Goal: Obtain resource: Download file/media

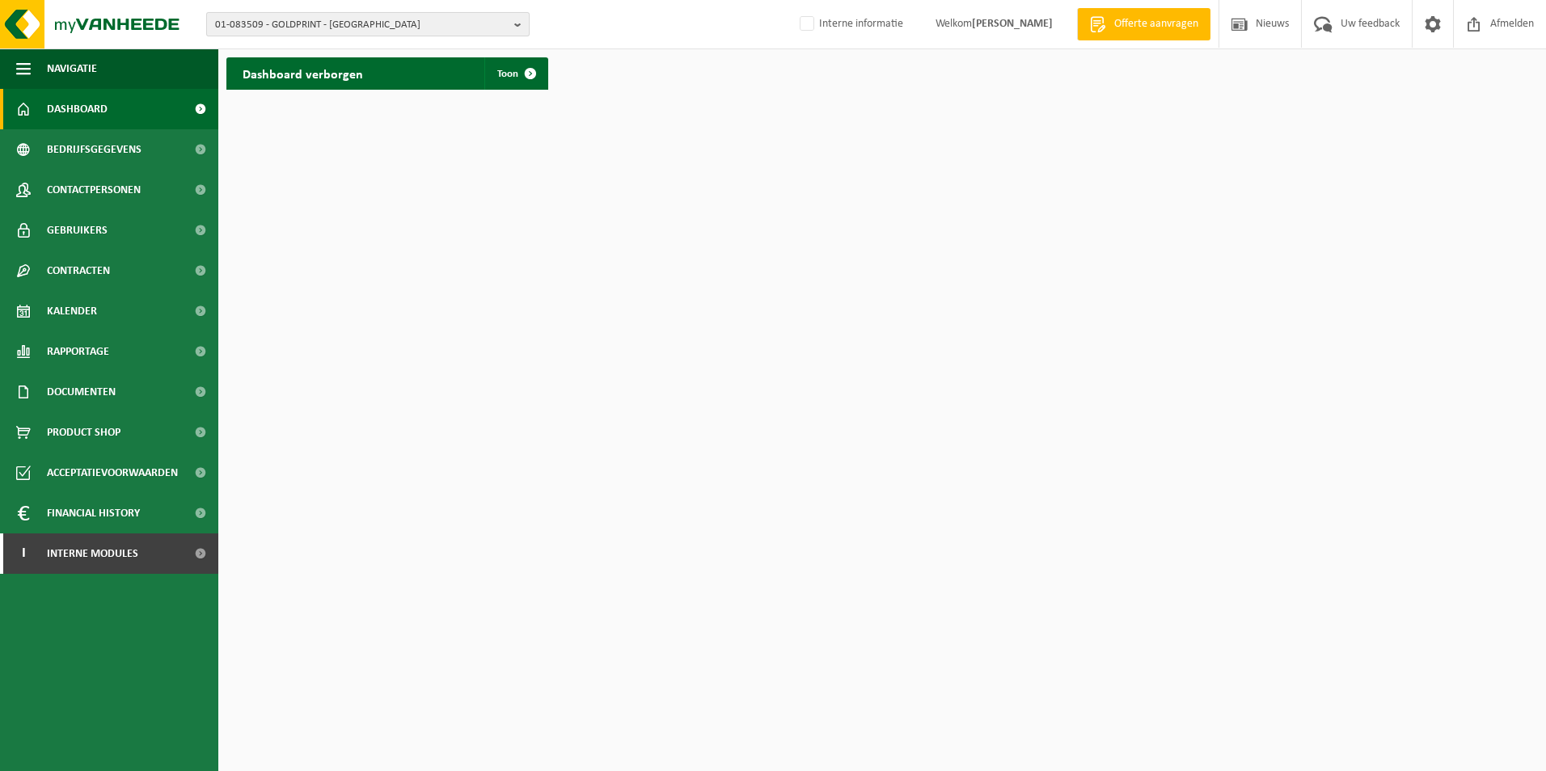
click at [378, 22] on span "01-083509 - GOLDPRINT - HUIZINGEN" at bounding box center [361, 25] width 293 height 24
type input "10-185404"
click at [362, 69] on strong "10-185404 - NMBS NV - SINT-GILLIS" at bounding box center [291, 74] width 153 height 12
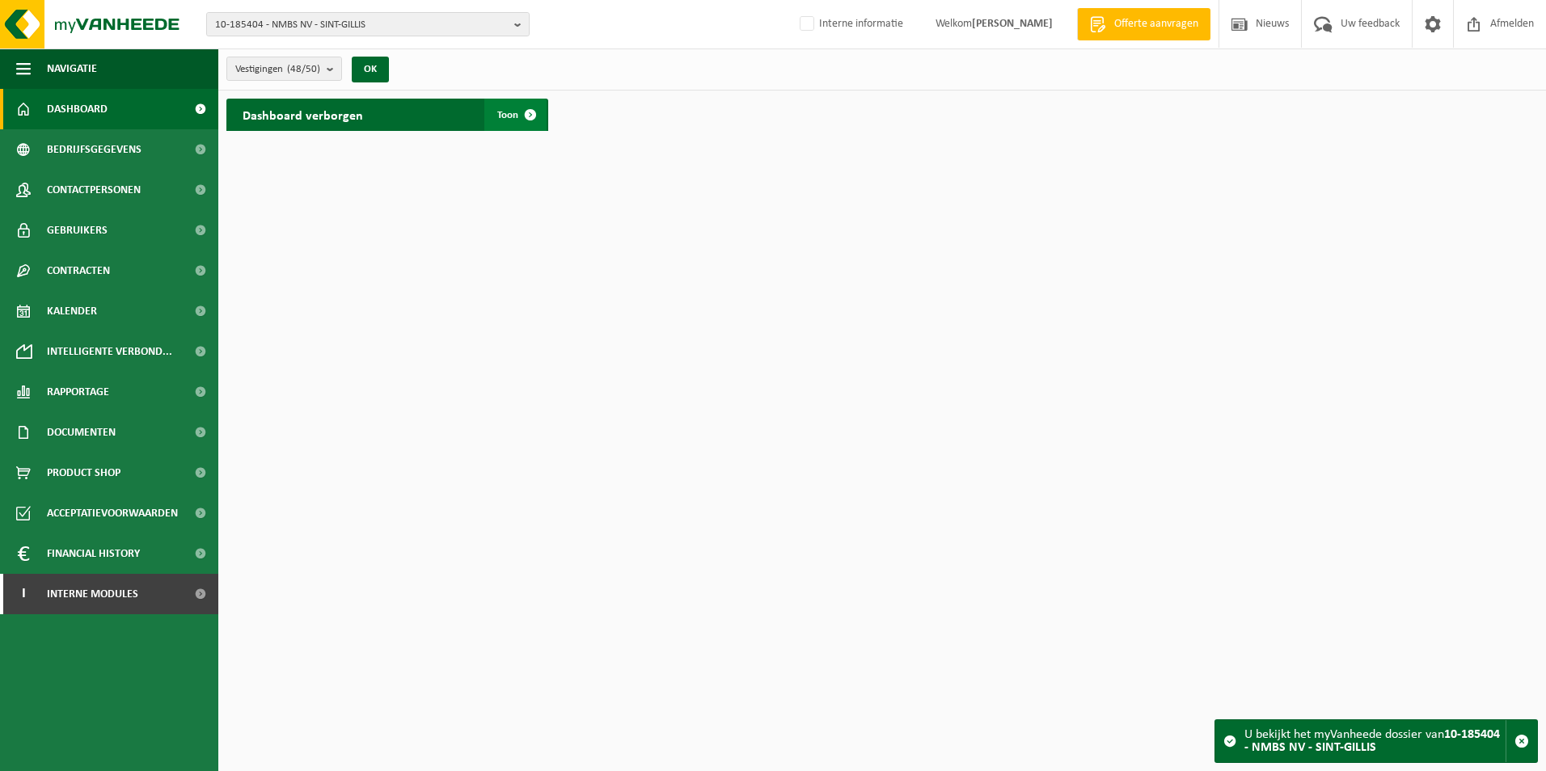
click at [497, 112] on span "Toon" at bounding box center [507, 115] width 21 height 11
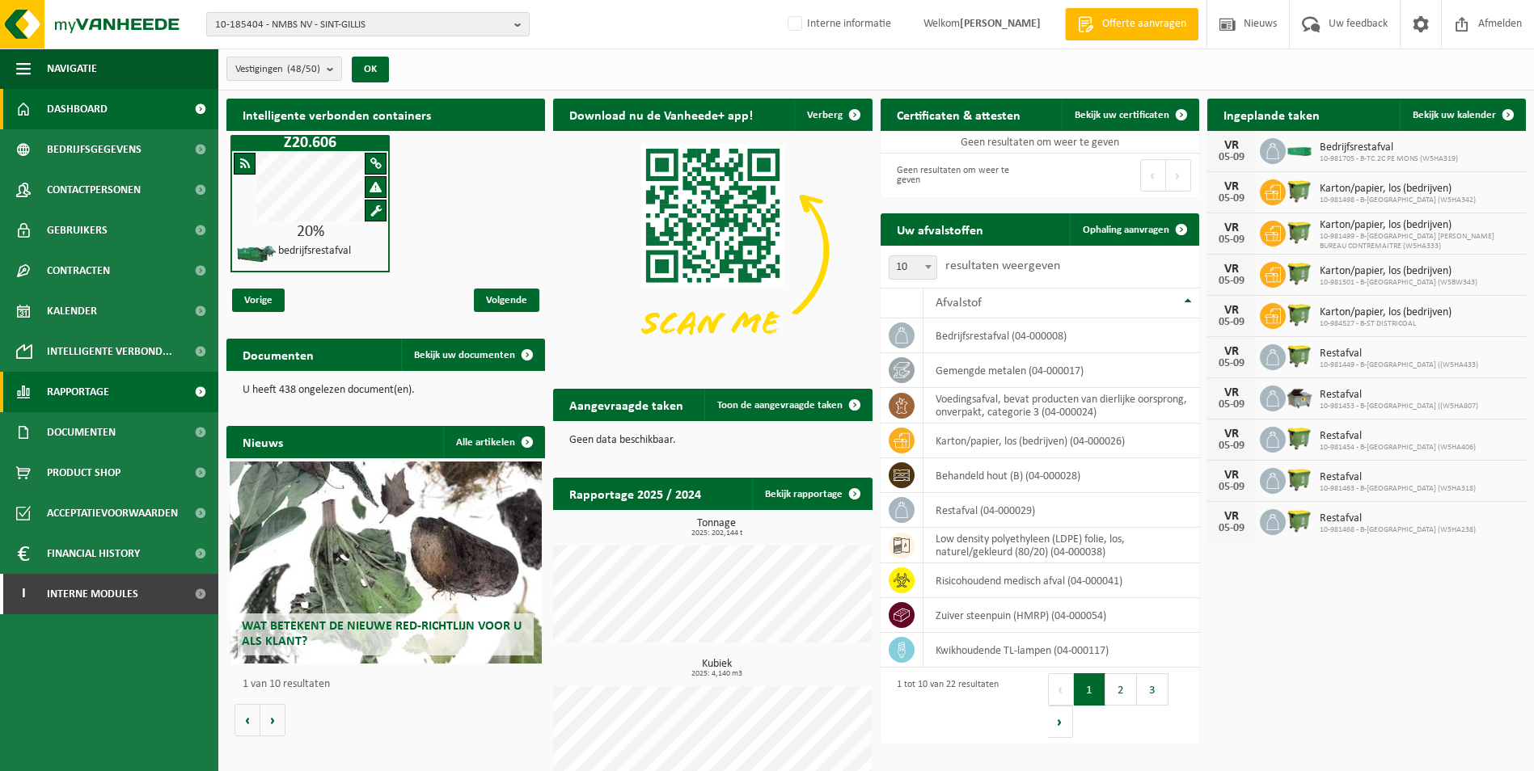
click at [114, 399] on link "Rapportage" at bounding box center [109, 392] width 218 height 40
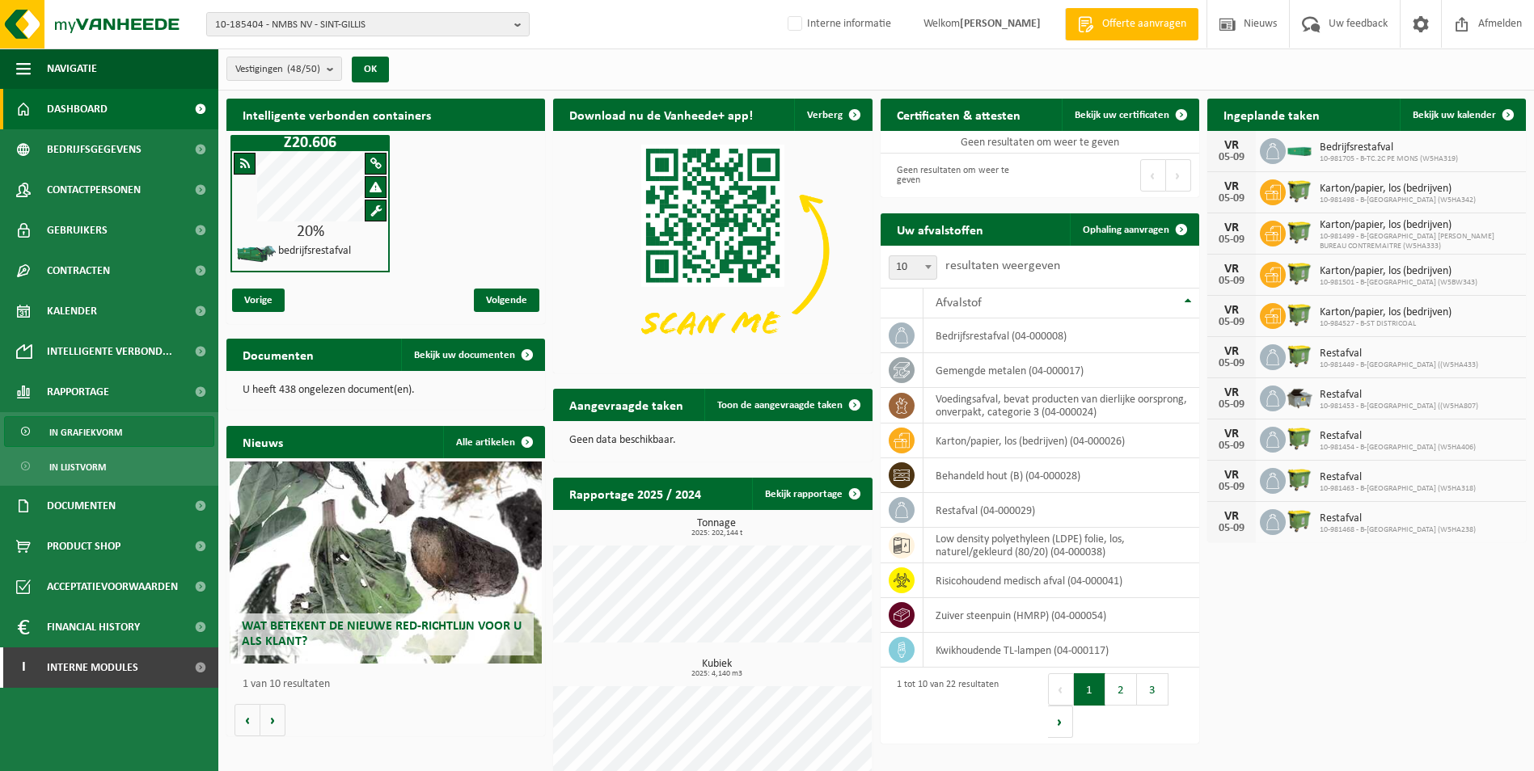
click at [115, 434] on span "In grafiekvorm" at bounding box center [85, 432] width 73 height 31
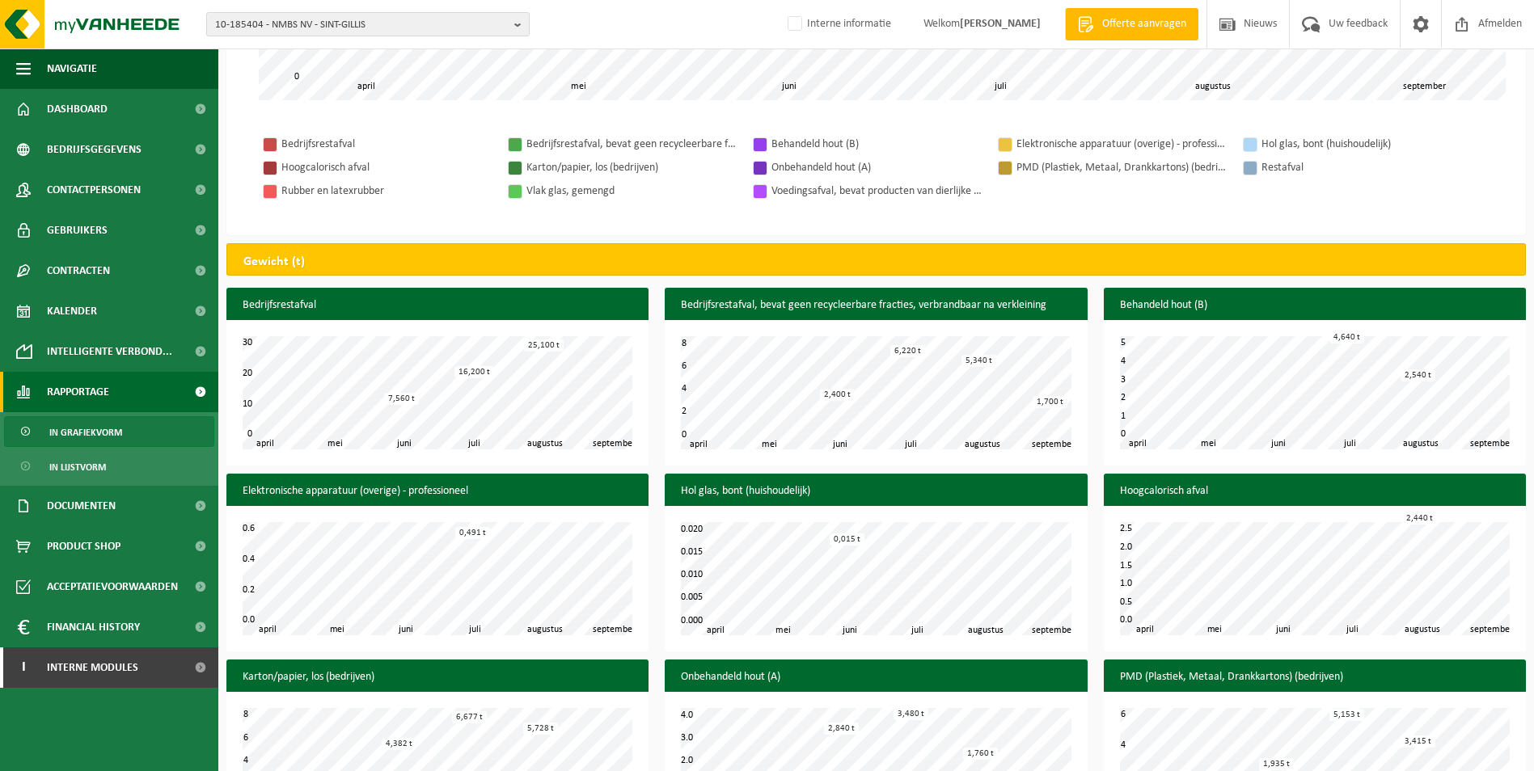
scroll to position [485, 0]
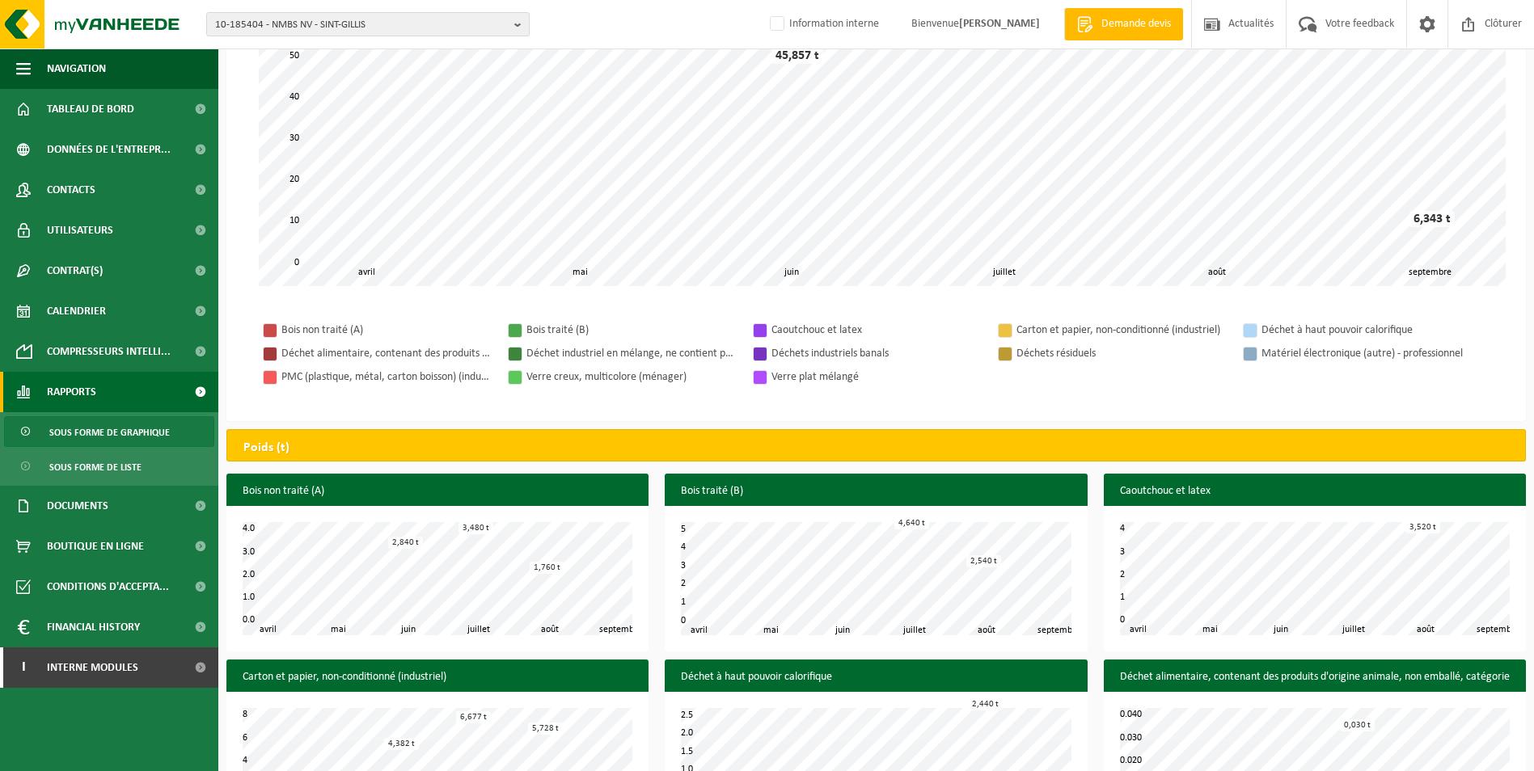
scroll to position [243, 0]
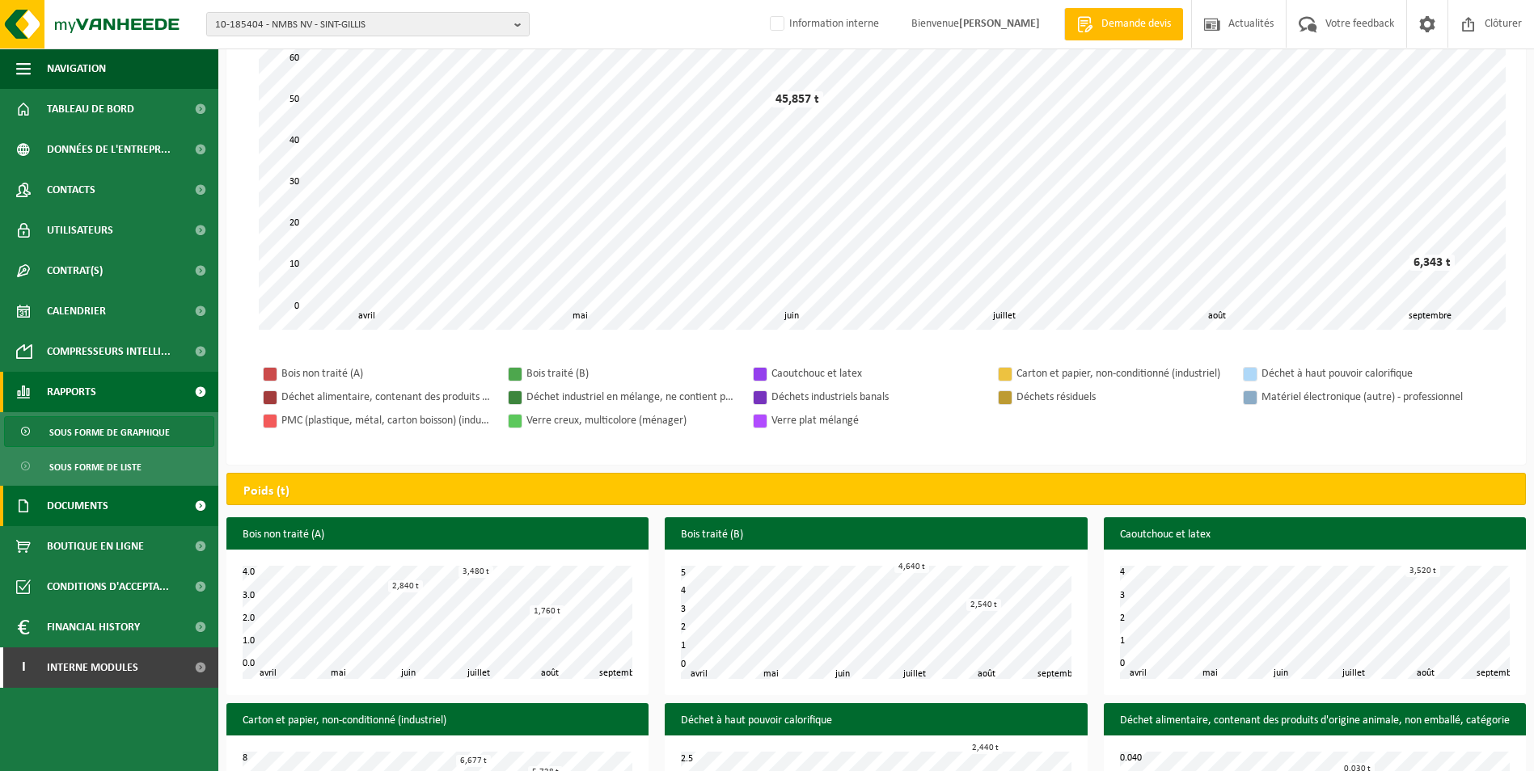
click at [97, 500] on span "Documents" at bounding box center [77, 506] width 61 height 40
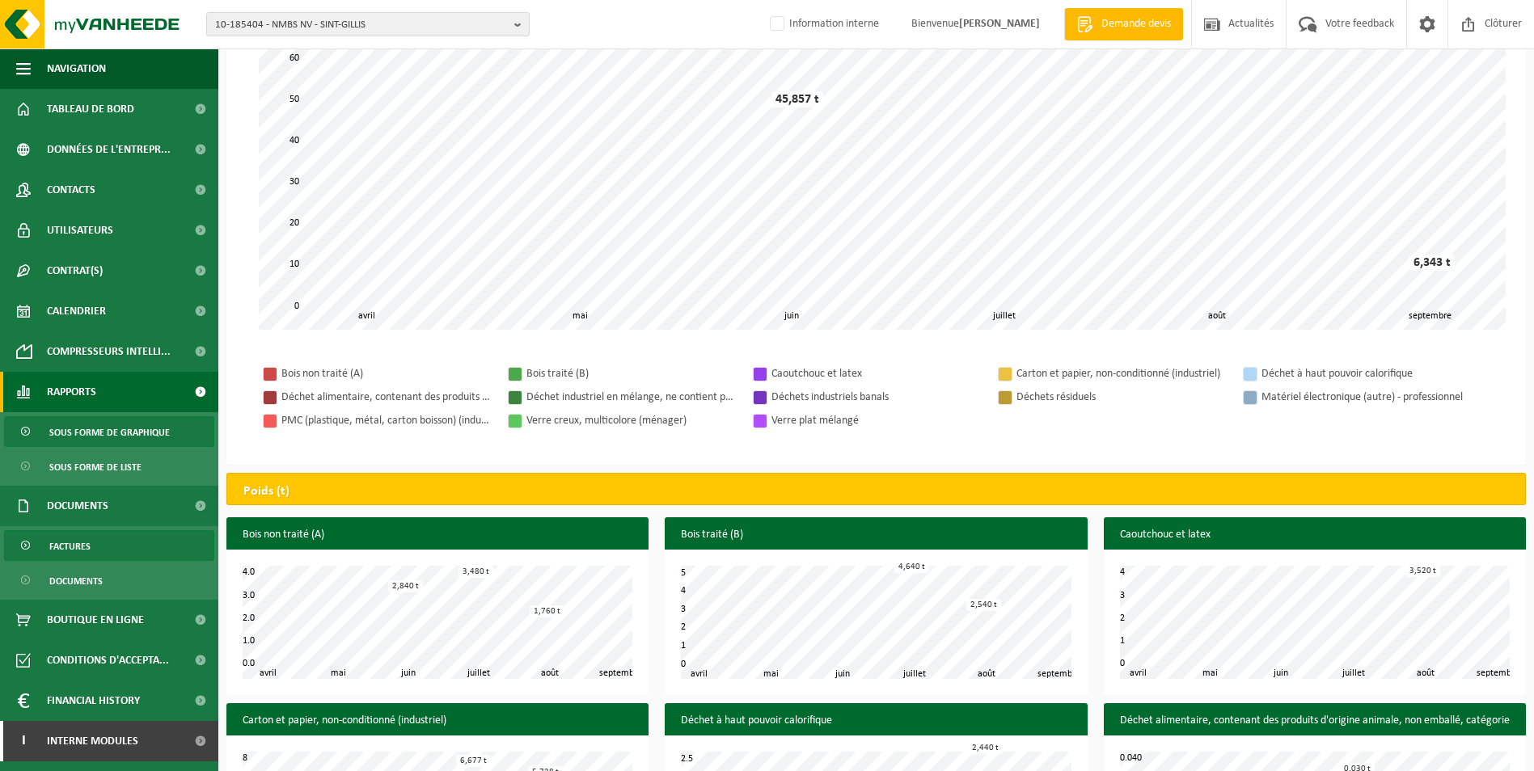
click at [99, 549] on link "Factures" at bounding box center [109, 545] width 210 height 31
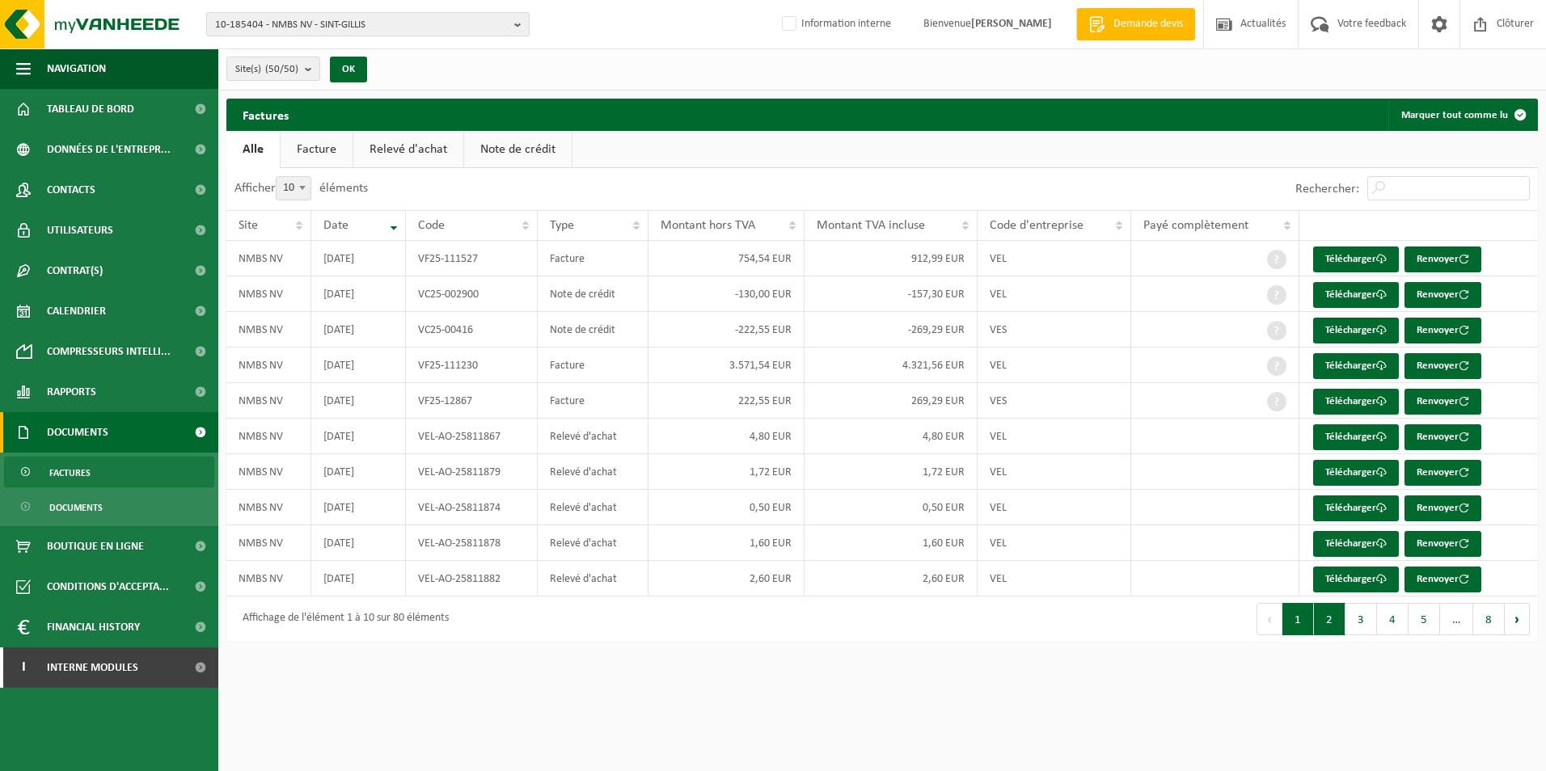
click at [1333, 619] on button "2" at bounding box center [1330, 619] width 32 height 32
click at [1359, 618] on button "3" at bounding box center [1361, 619] width 32 height 32
click at [1293, 621] on button "1" at bounding box center [1298, 619] width 32 height 32
drag, startPoint x: 1319, startPoint y: 628, endPoint x: 1333, endPoint y: 626, distance: 14.0
click at [1320, 628] on button "2" at bounding box center [1330, 619] width 32 height 32
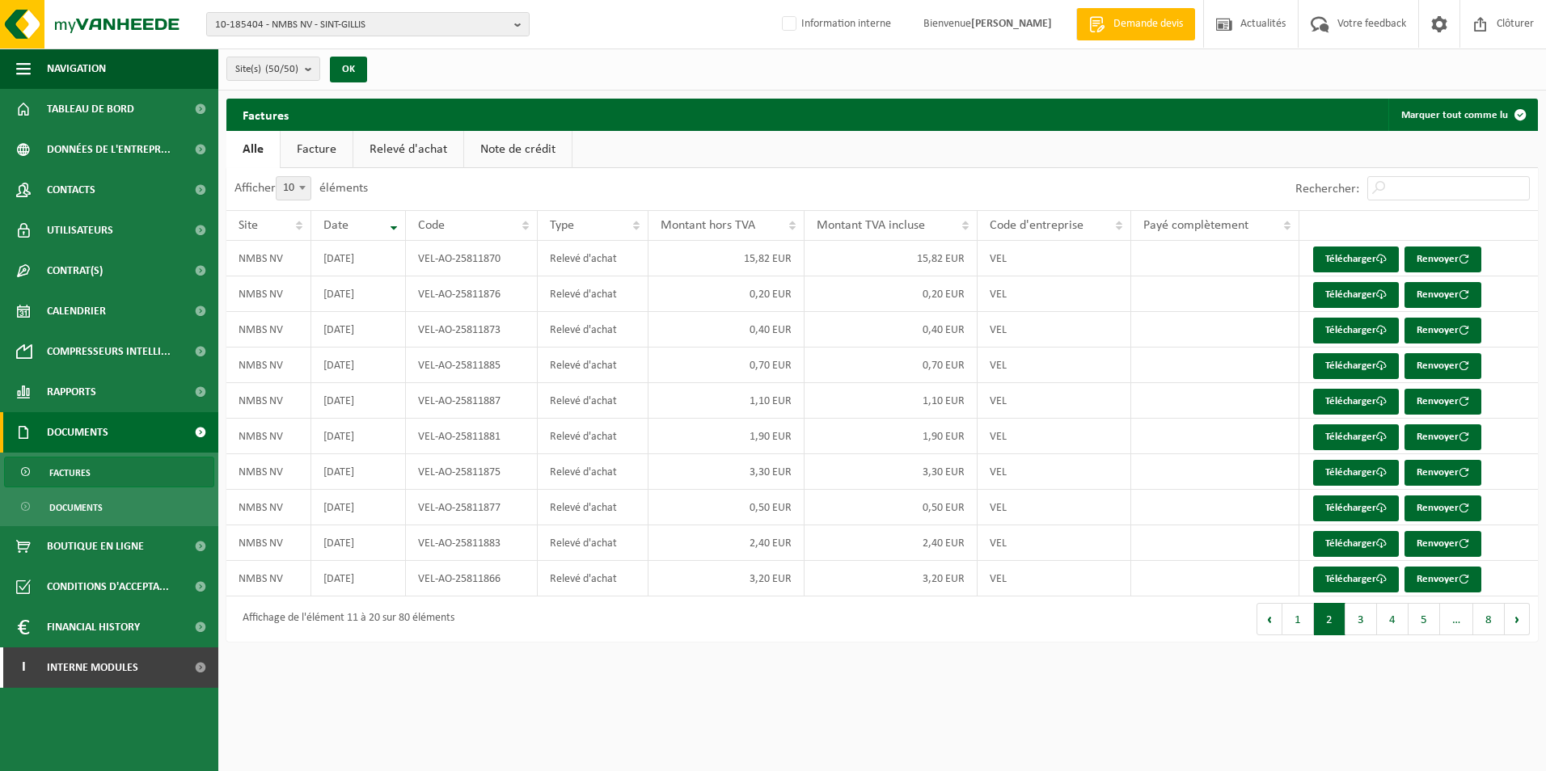
click at [1358, 620] on button "3" at bounding box center [1361, 619] width 32 height 32
click at [1385, 619] on button "4" at bounding box center [1393, 619] width 32 height 32
click at [1415, 618] on button "5" at bounding box center [1424, 619] width 32 height 32
click at [1384, 622] on button "5" at bounding box center [1394, 619] width 32 height 32
click at [1367, 625] on button "4" at bounding box center [1363, 619] width 32 height 32
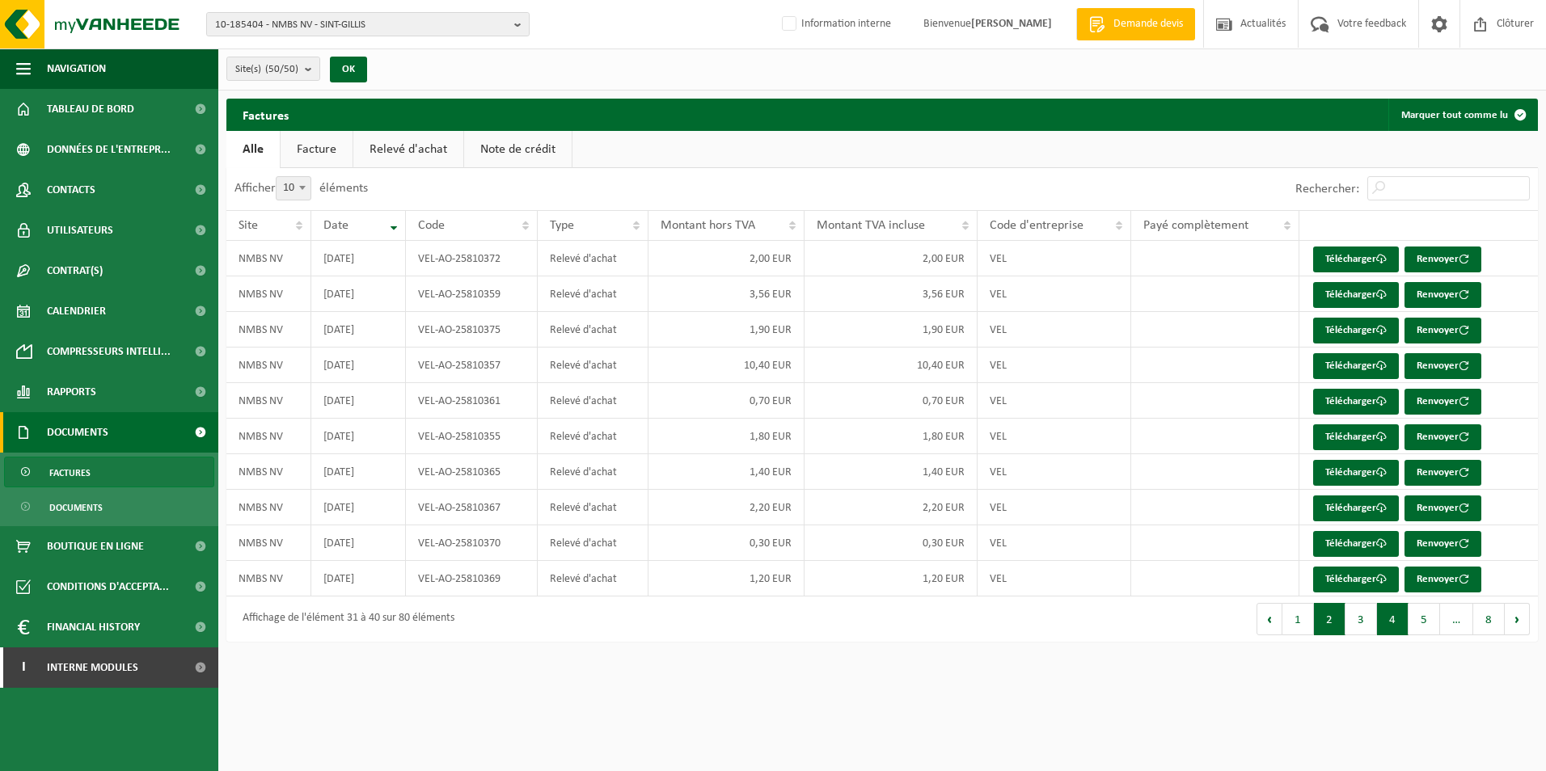
click at [1345, 626] on button "2" at bounding box center [1330, 619] width 32 height 32
click at [1313, 626] on button "1" at bounding box center [1298, 619] width 32 height 32
click at [1329, 260] on link "Télécharger" at bounding box center [1356, 260] width 86 height 26
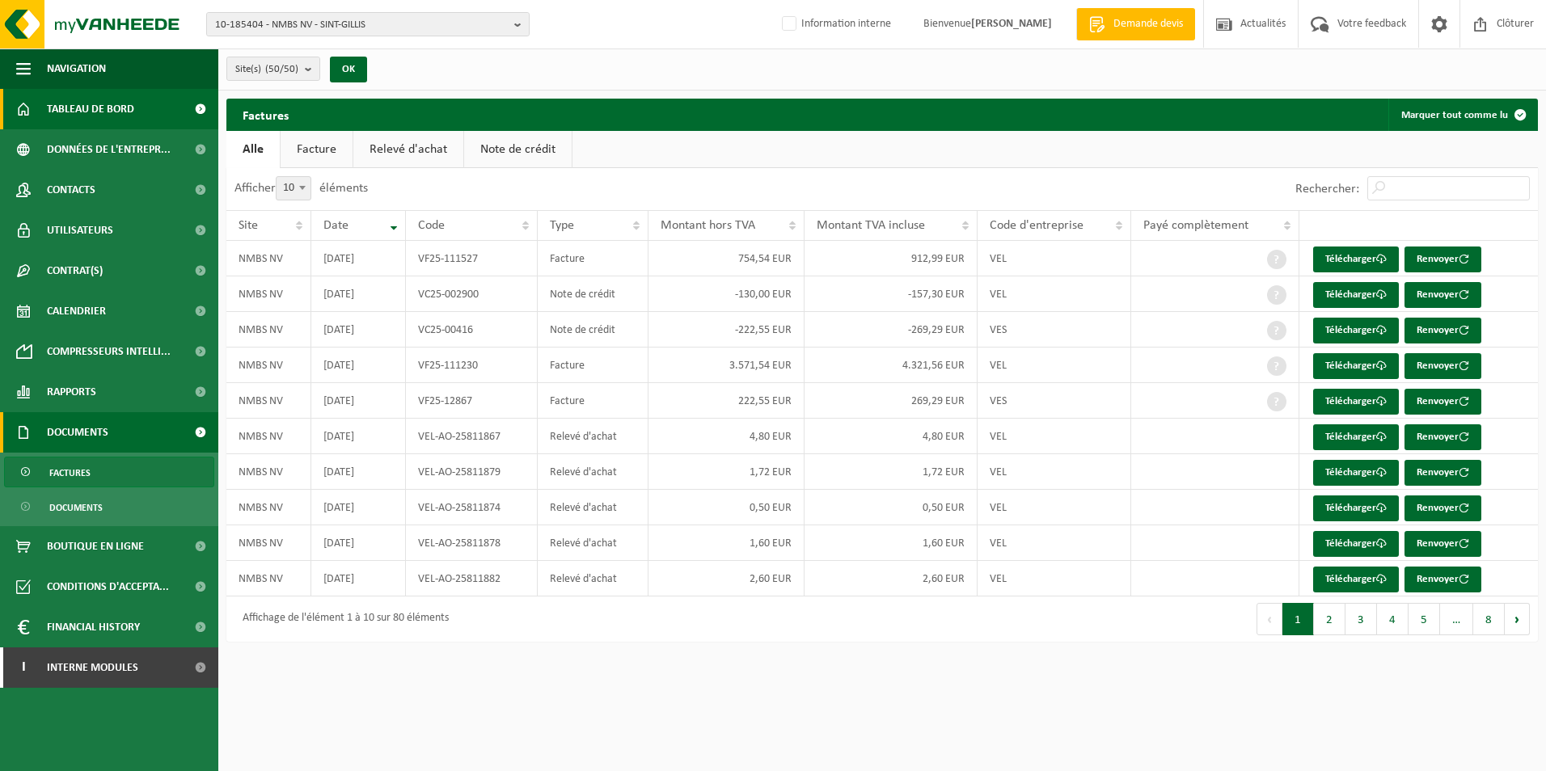
click at [91, 120] on span "Tableau de bord" at bounding box center [90, 109] width 87 height 40
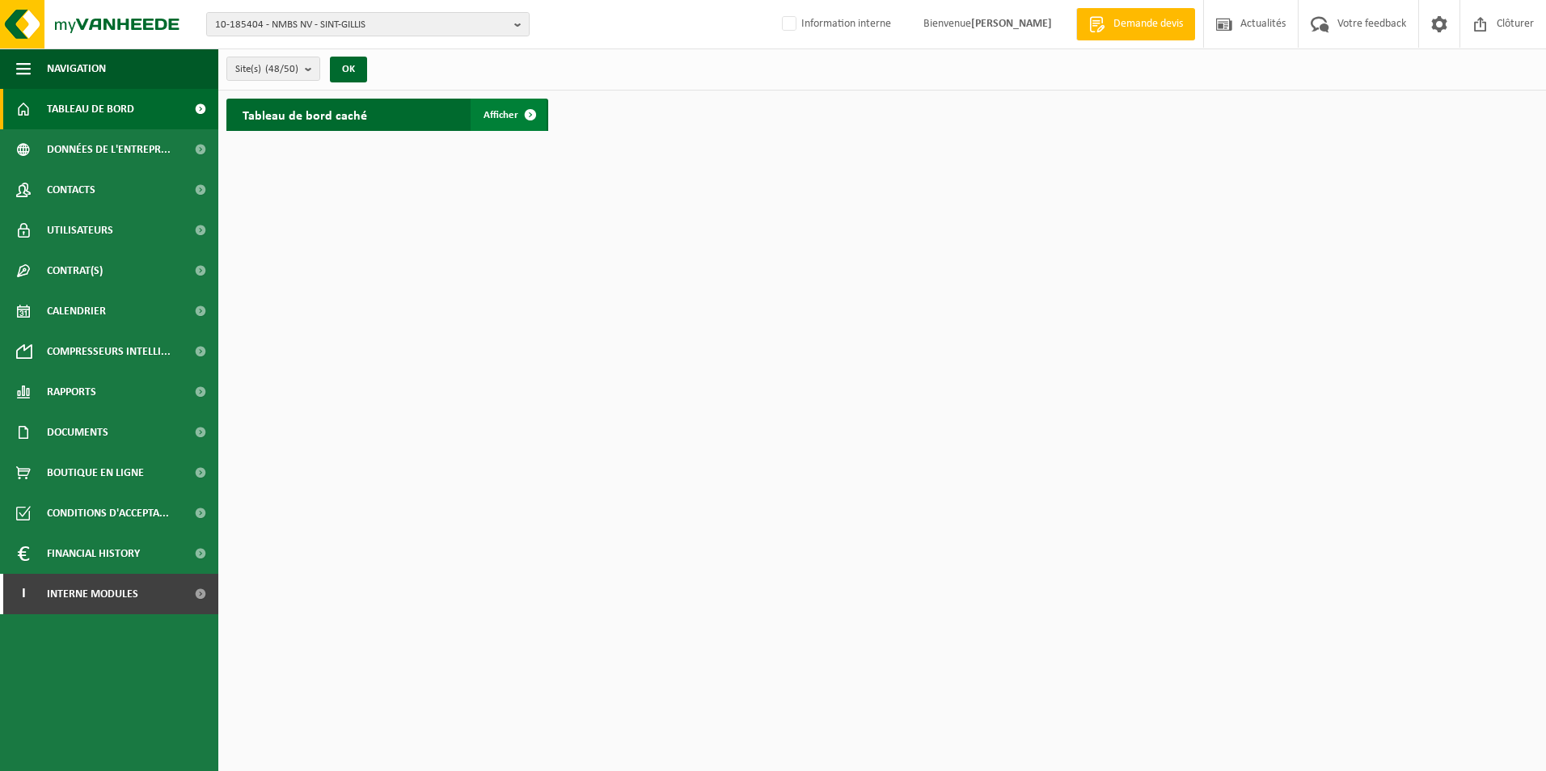
click at [505, 102] on link "Afficher" at bounding box center [508, 115] width 76 height 32
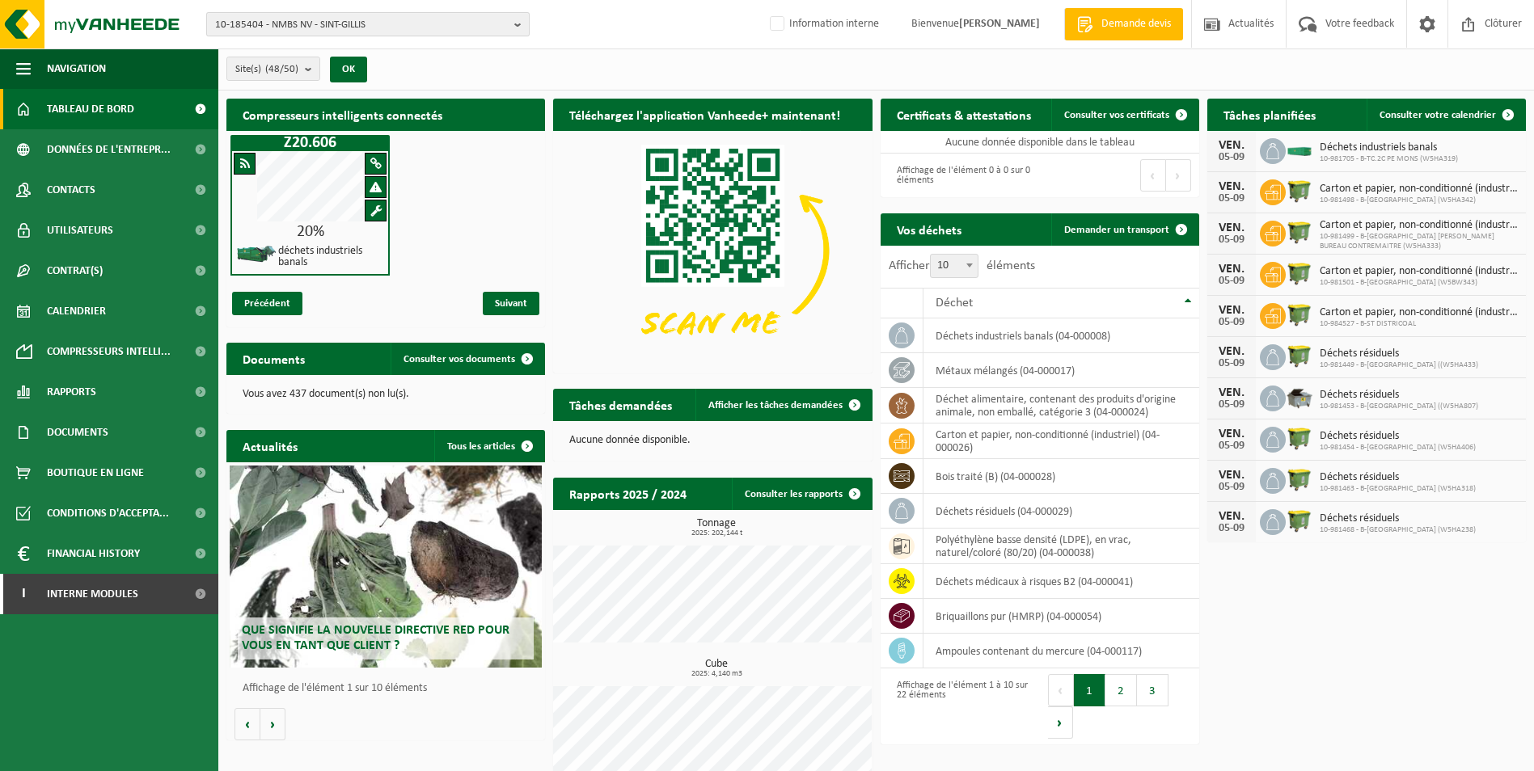
click at [426, 30] on span "10-185404 - NMBS NV - SINT-GILLIS" at bounding box center [361, 25] width 293 height 24
type input "I"
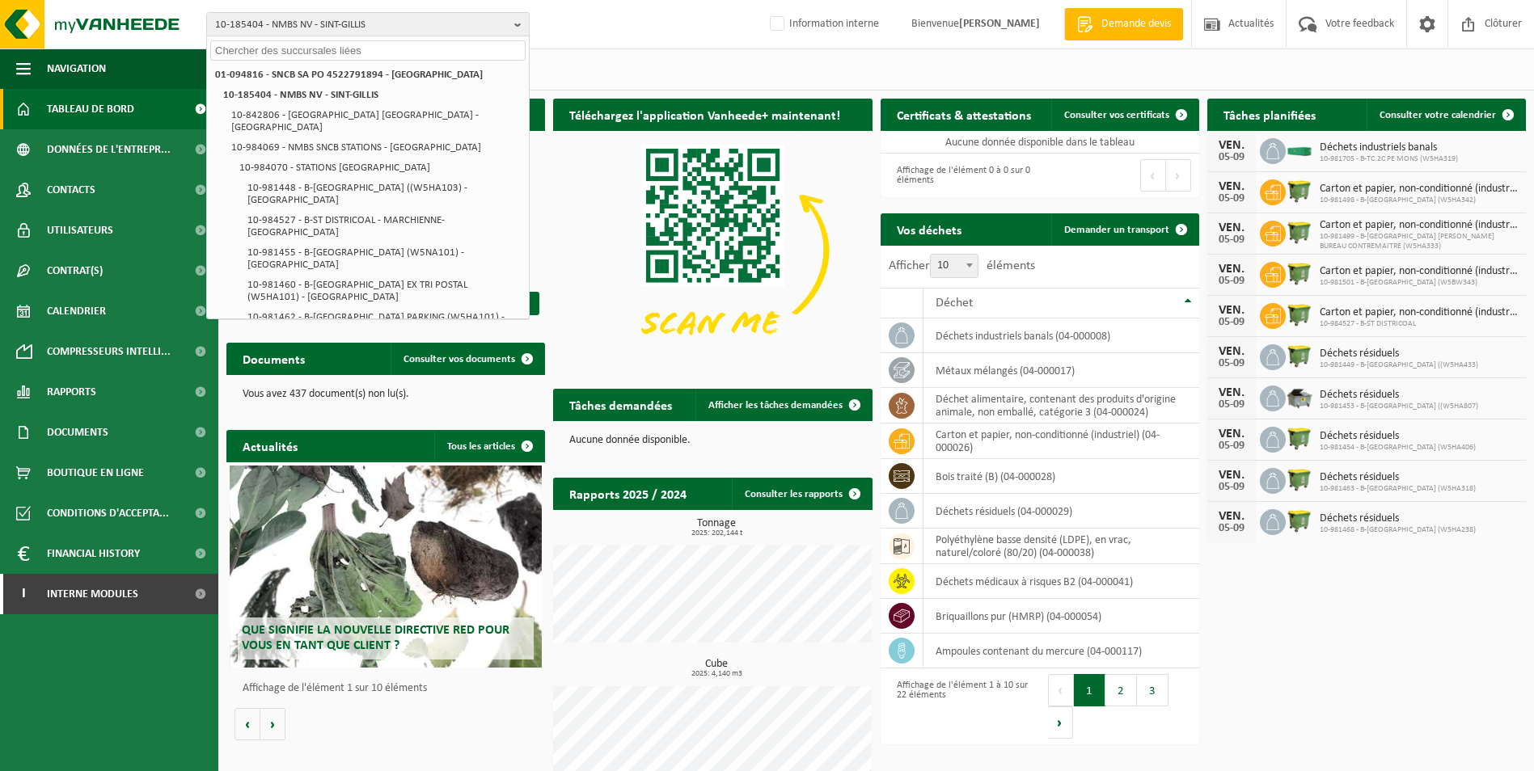
click at [295, 57] on input "text" at bounding box center [367, 50] width 315 height 20
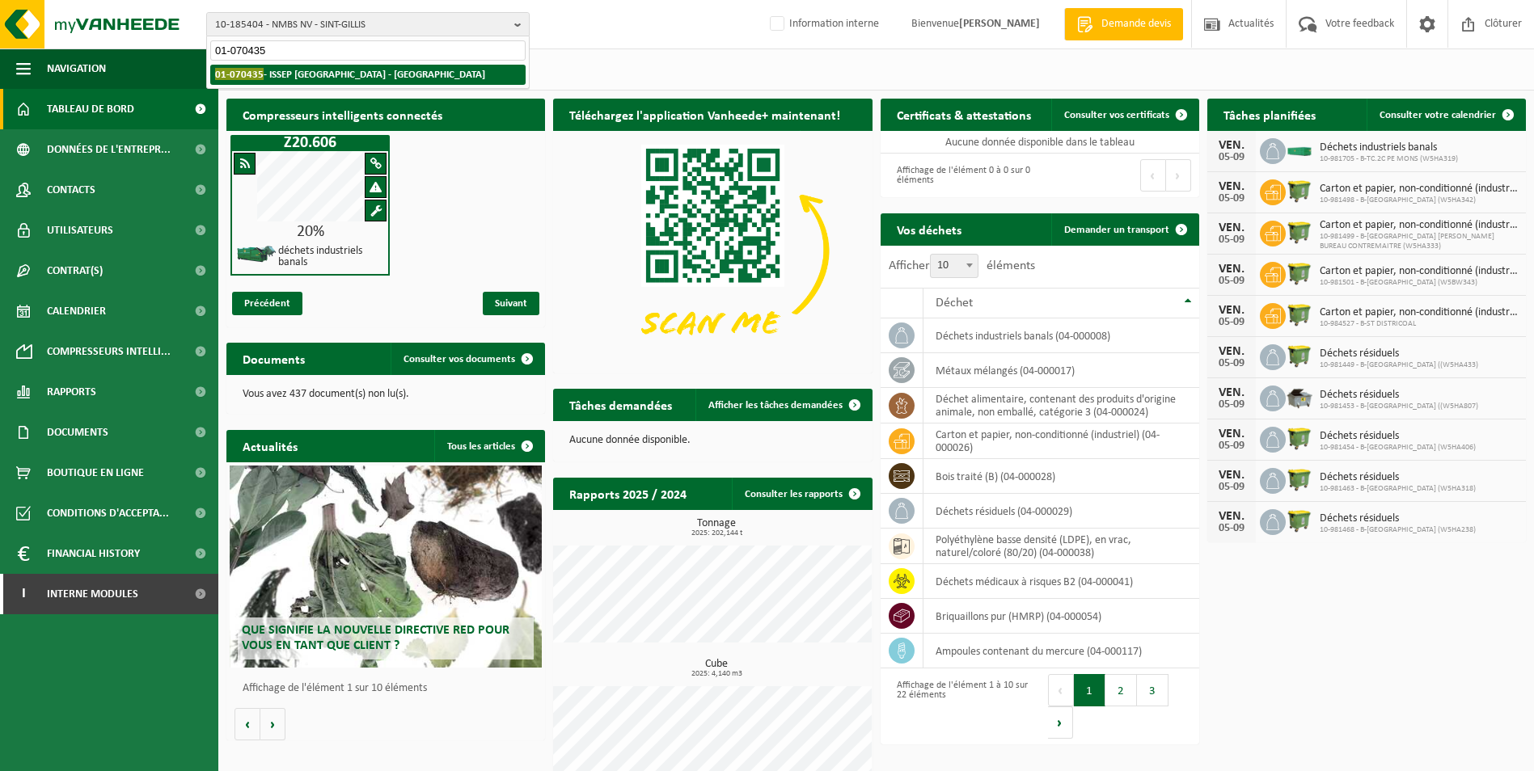
type input "01-070435"
click at [300, 74] on strong "01-070435 - ISSEP LIÈGE - LIÈGE" at bounding box center [350, 74] width 270 height 12
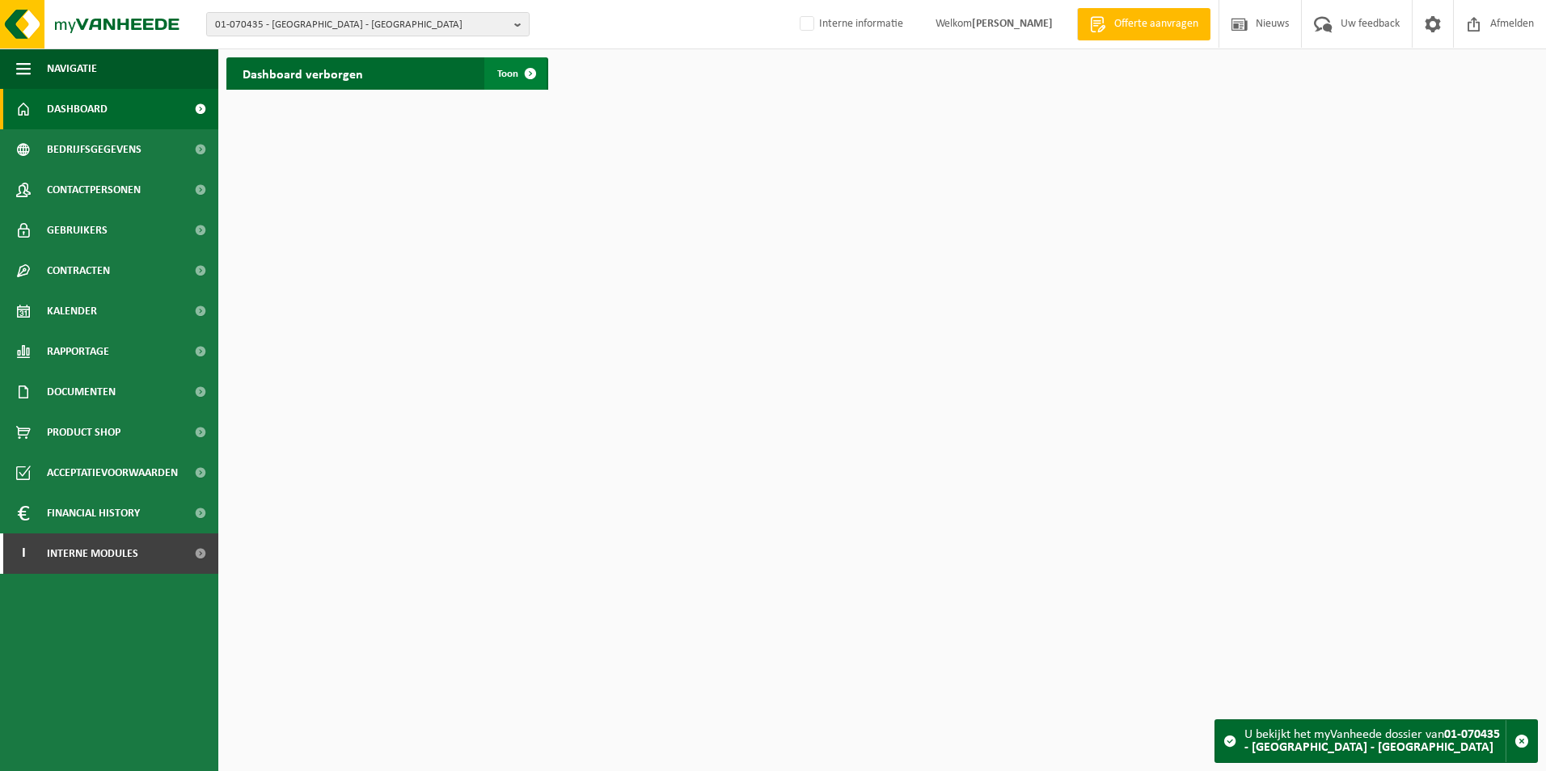
click at [502, 74] on span "Toon" at bounding box center [507, 74] width 21 height 11
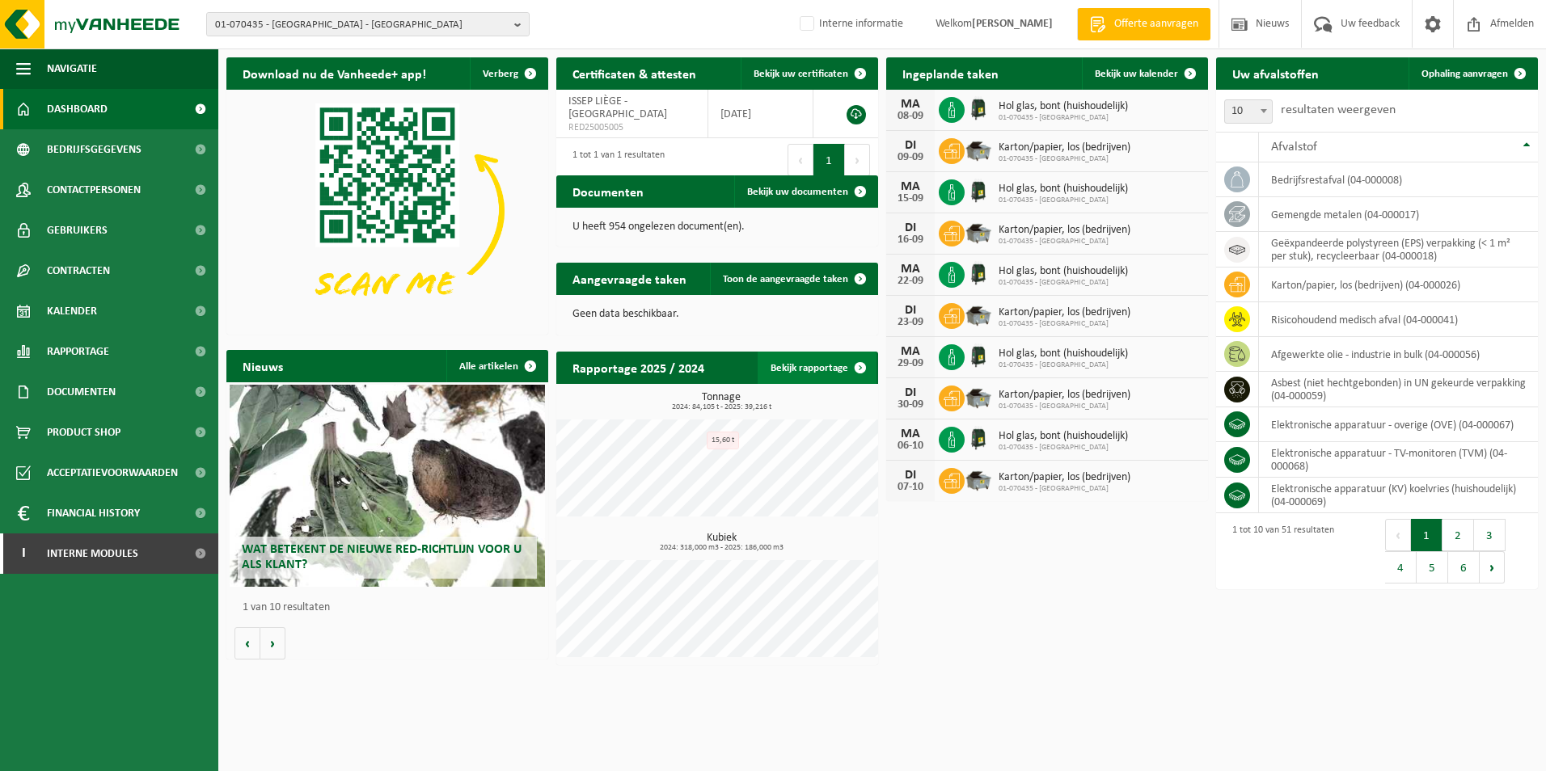
click at [822, 376] on link "Bekijk rapportage" at bounding box center [816, 368] width 119 height 32
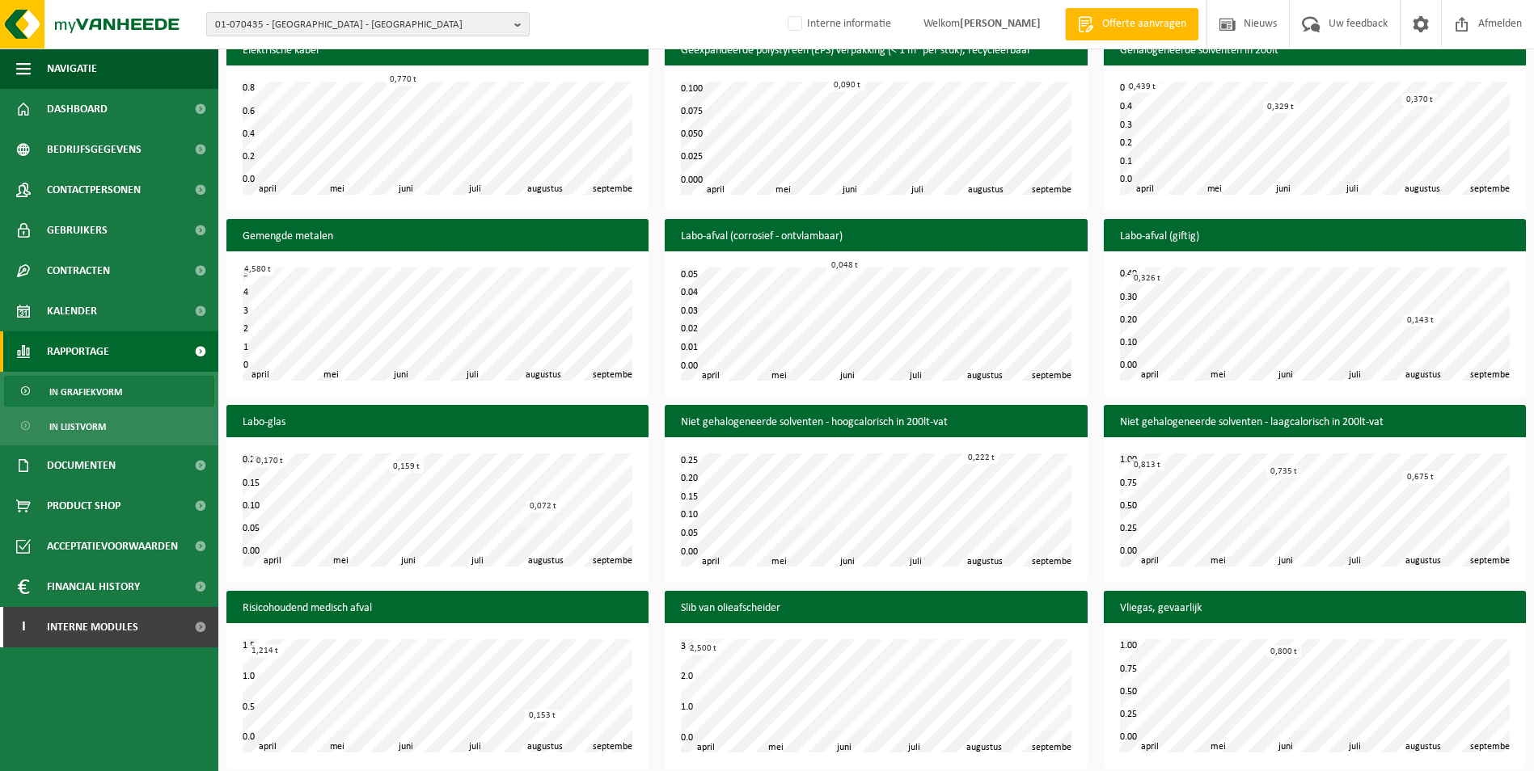
scroll to position [926, 0]
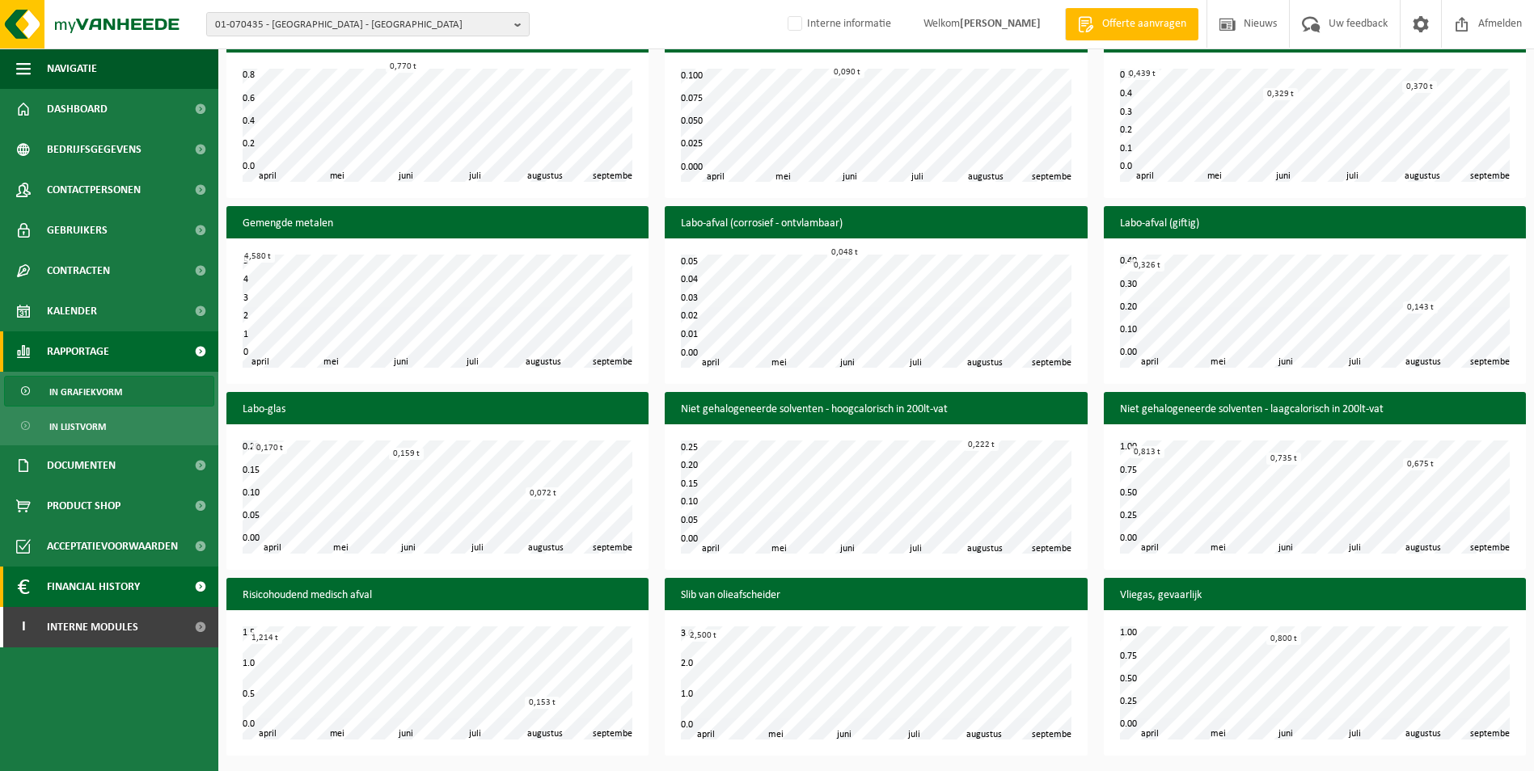
click at [96, 578] on span "Financial History" at bounding box center [93, 587] width 93 height 40
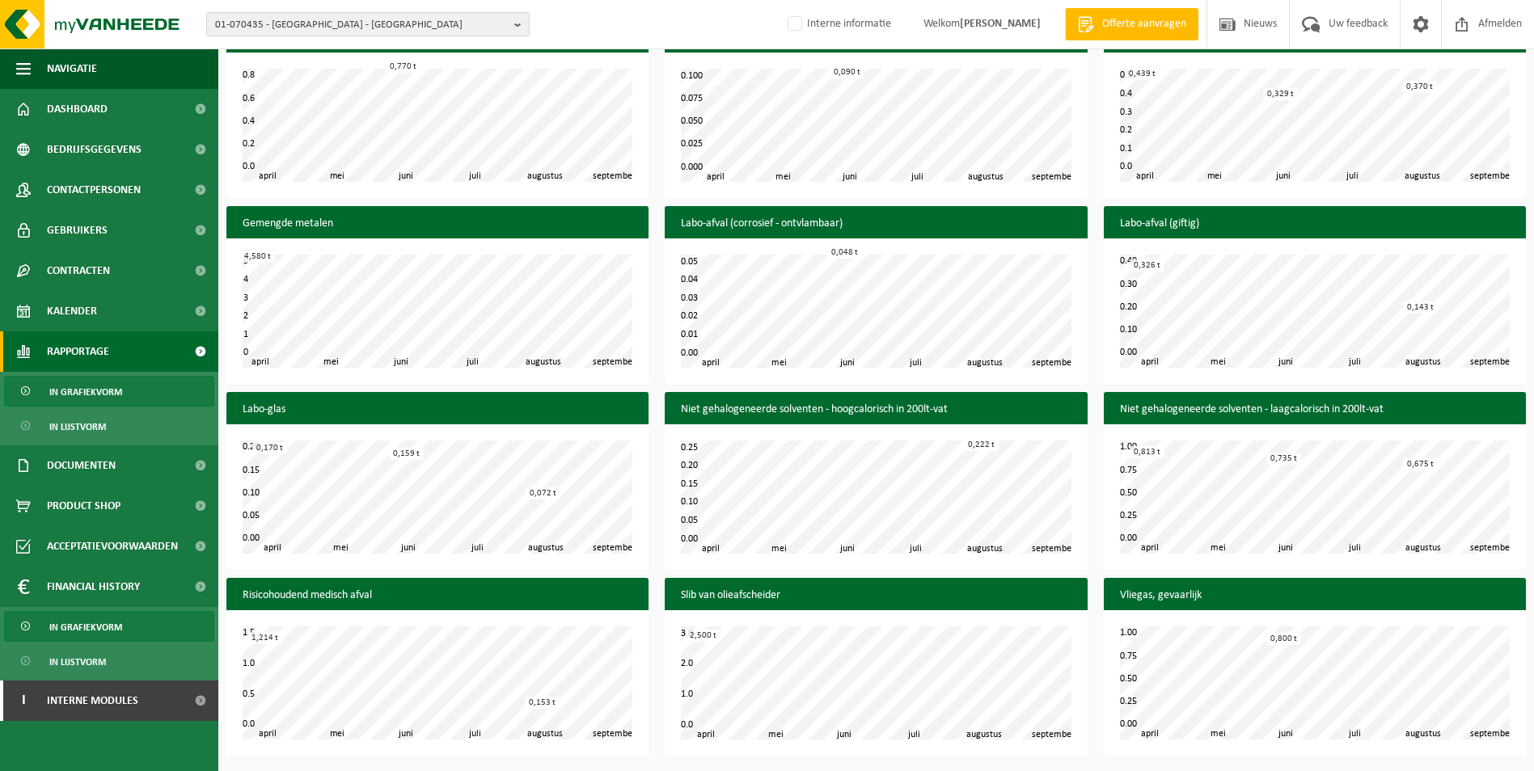
click at [96, 620] on span "In grafiekvorm" at bounding box center [85, 627] width 73 height 31
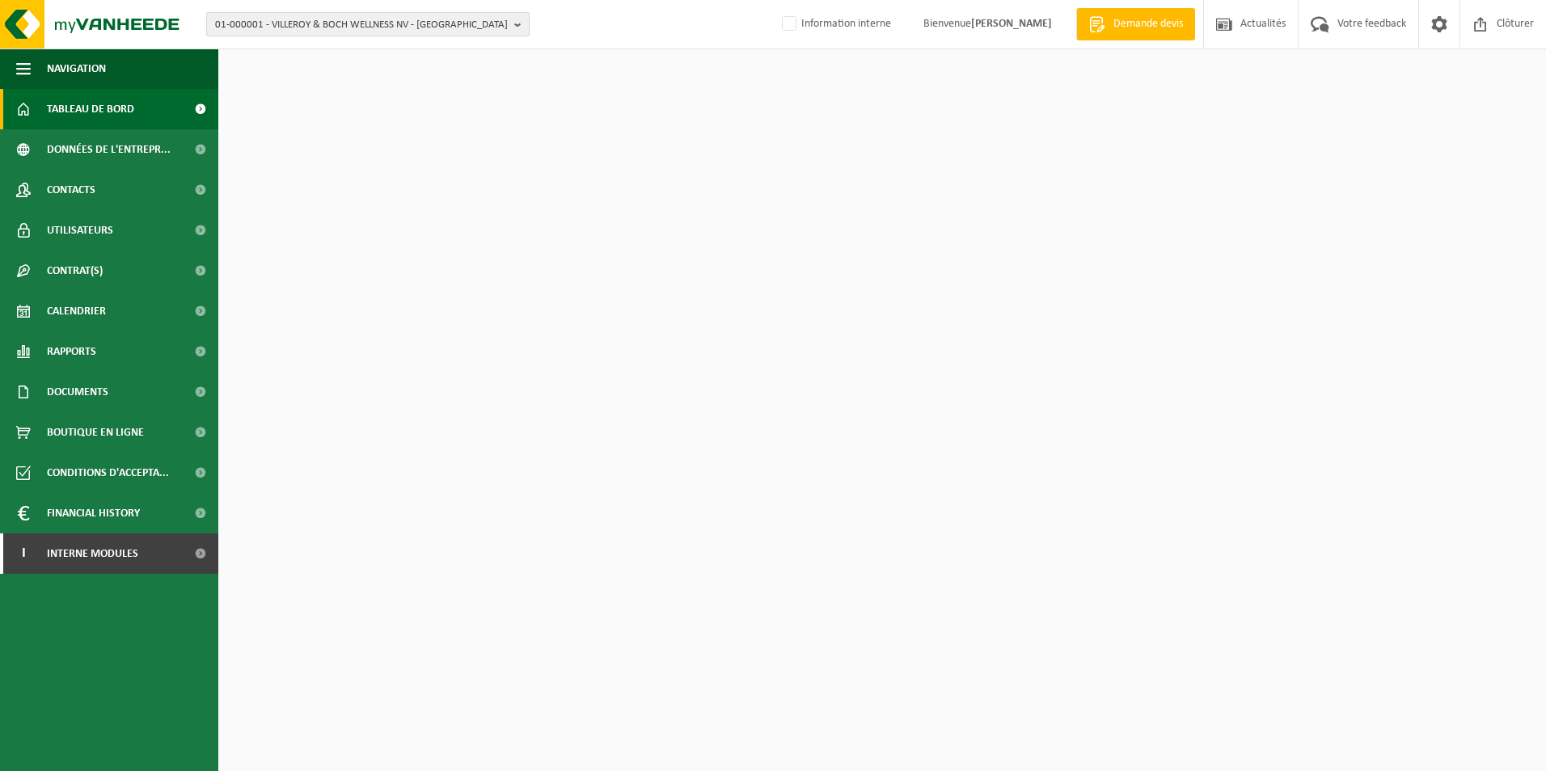
click at [381, 21] on span "01-000001 - VILLEROY & BOCH WELLNESS NV - [GEOGRAPHIC_DATA]" at bounding box center [361, 25] width 293 height 24
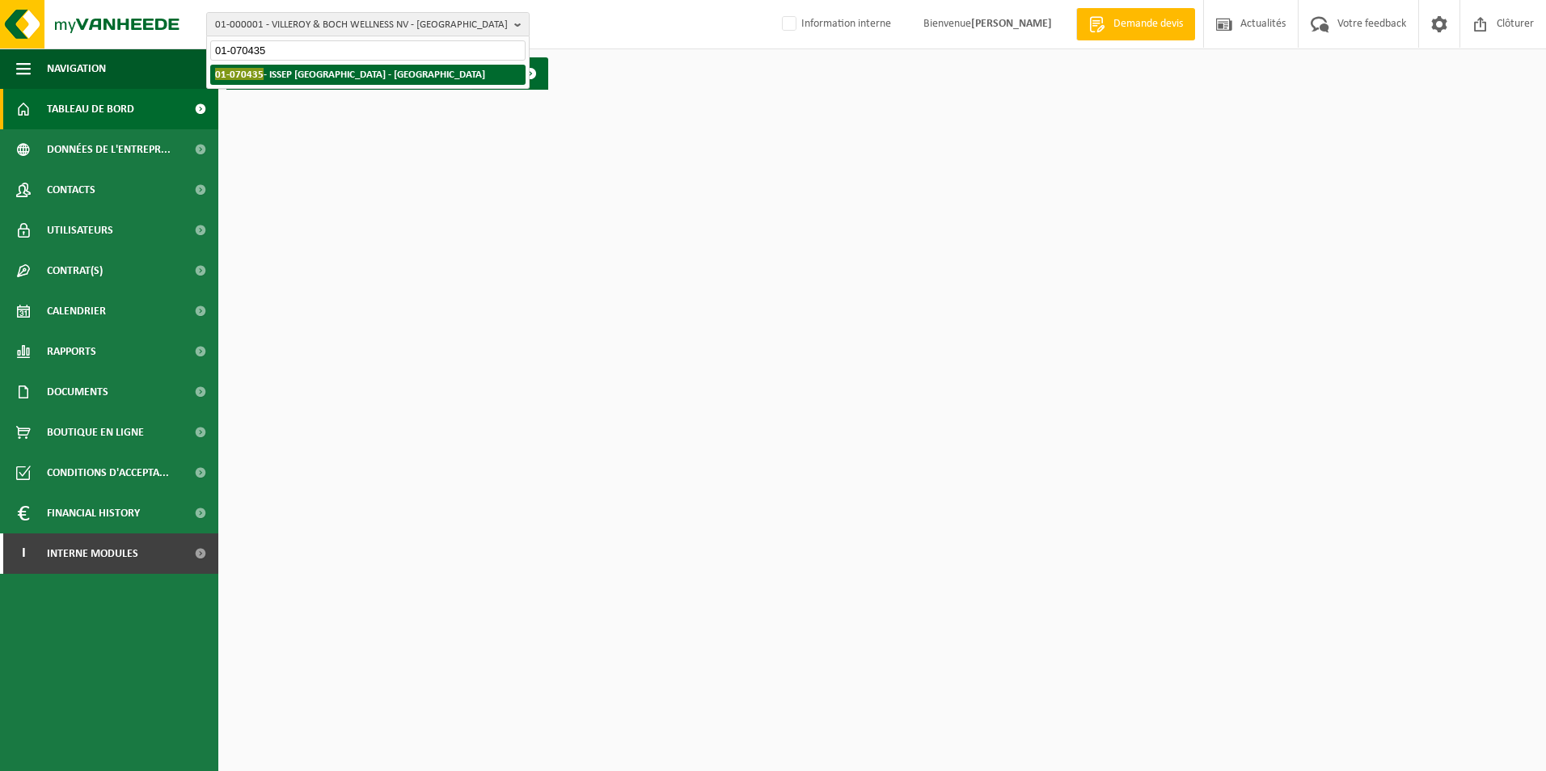
type input "01-070435"
click at [392, 82] on li "01-070435 - ISSEP LIÈGE - LIÈGE" at bounding box center [367, 75] width 315 height 20
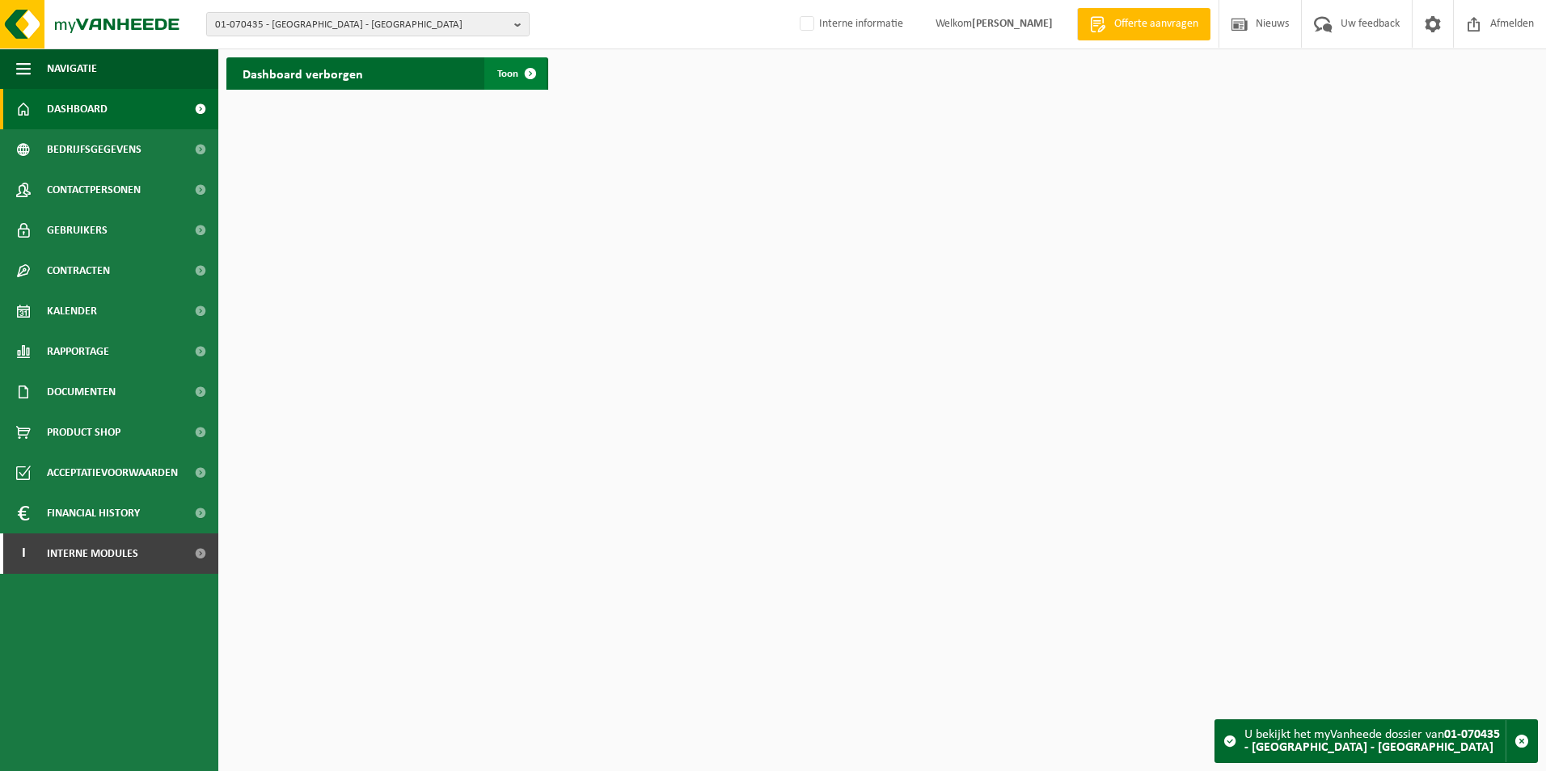
click at [501, 74] on span "Toon" at bounding box center [507, 74] width 21 height 11
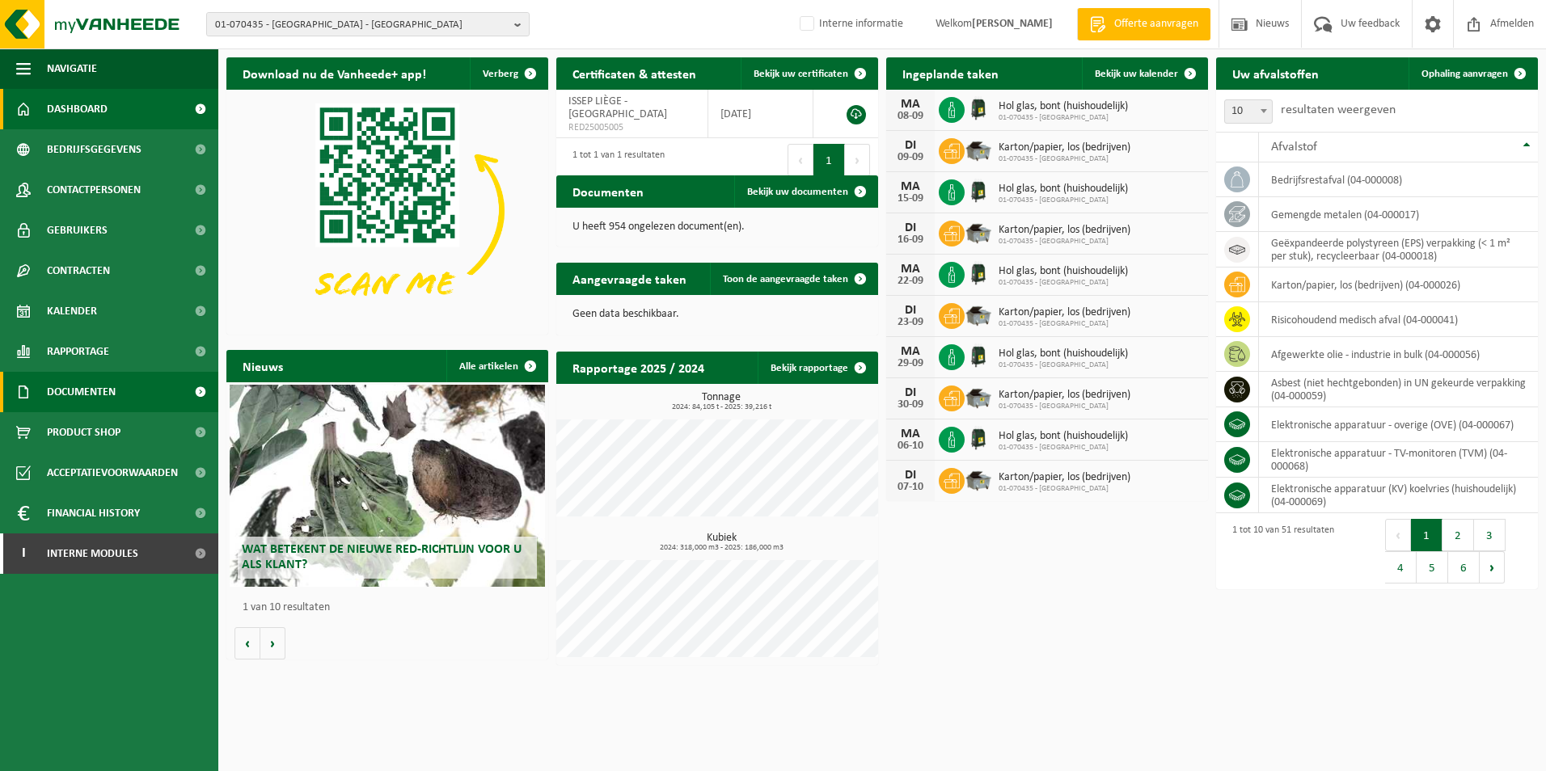
click at [125, 382] on link "Documenten" at bounding box center [109, 392] width 218 height 40
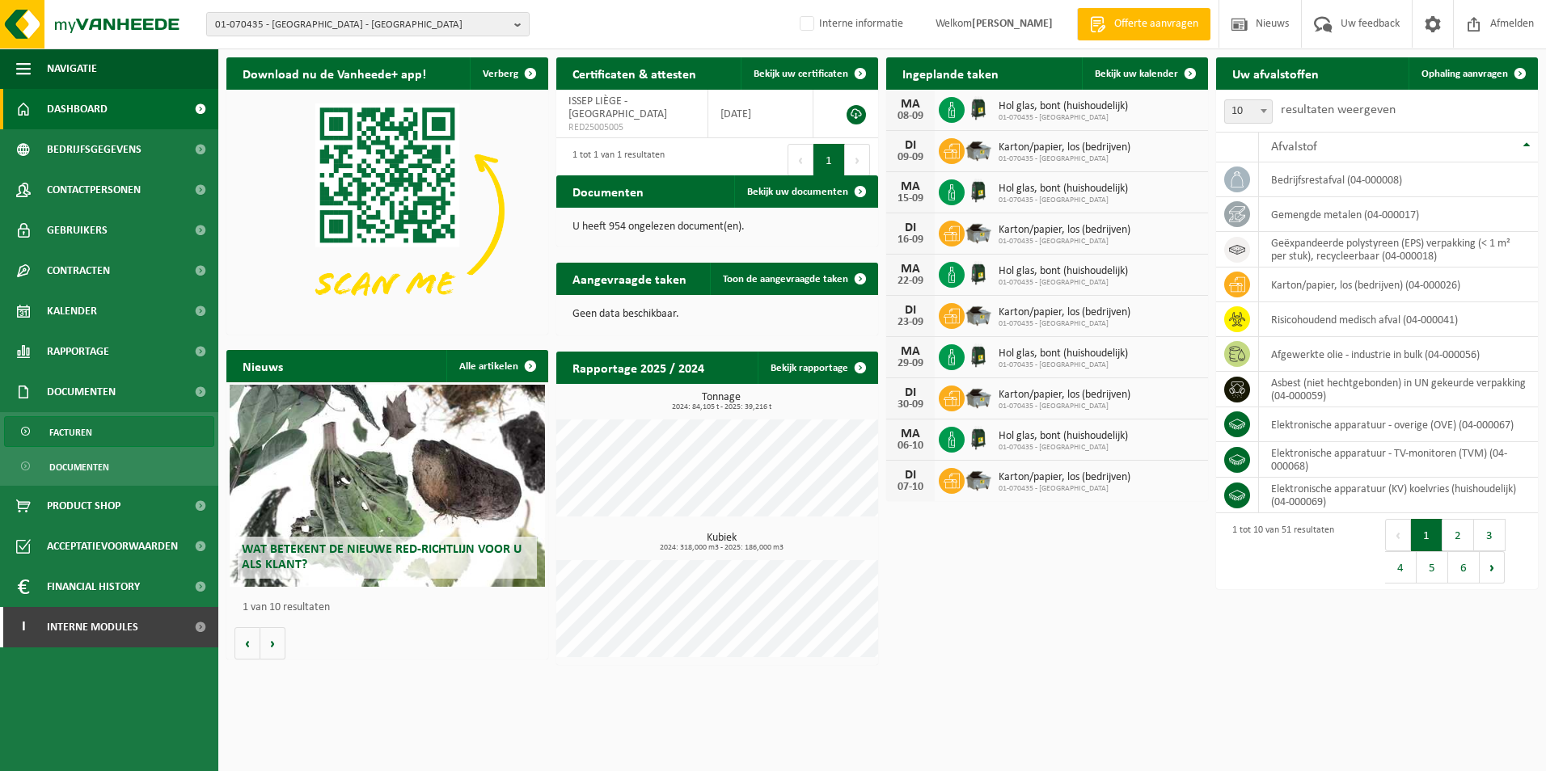
click at [132, 435] on link "Facturen" at bounding box center [109, 431] width 210 height 31
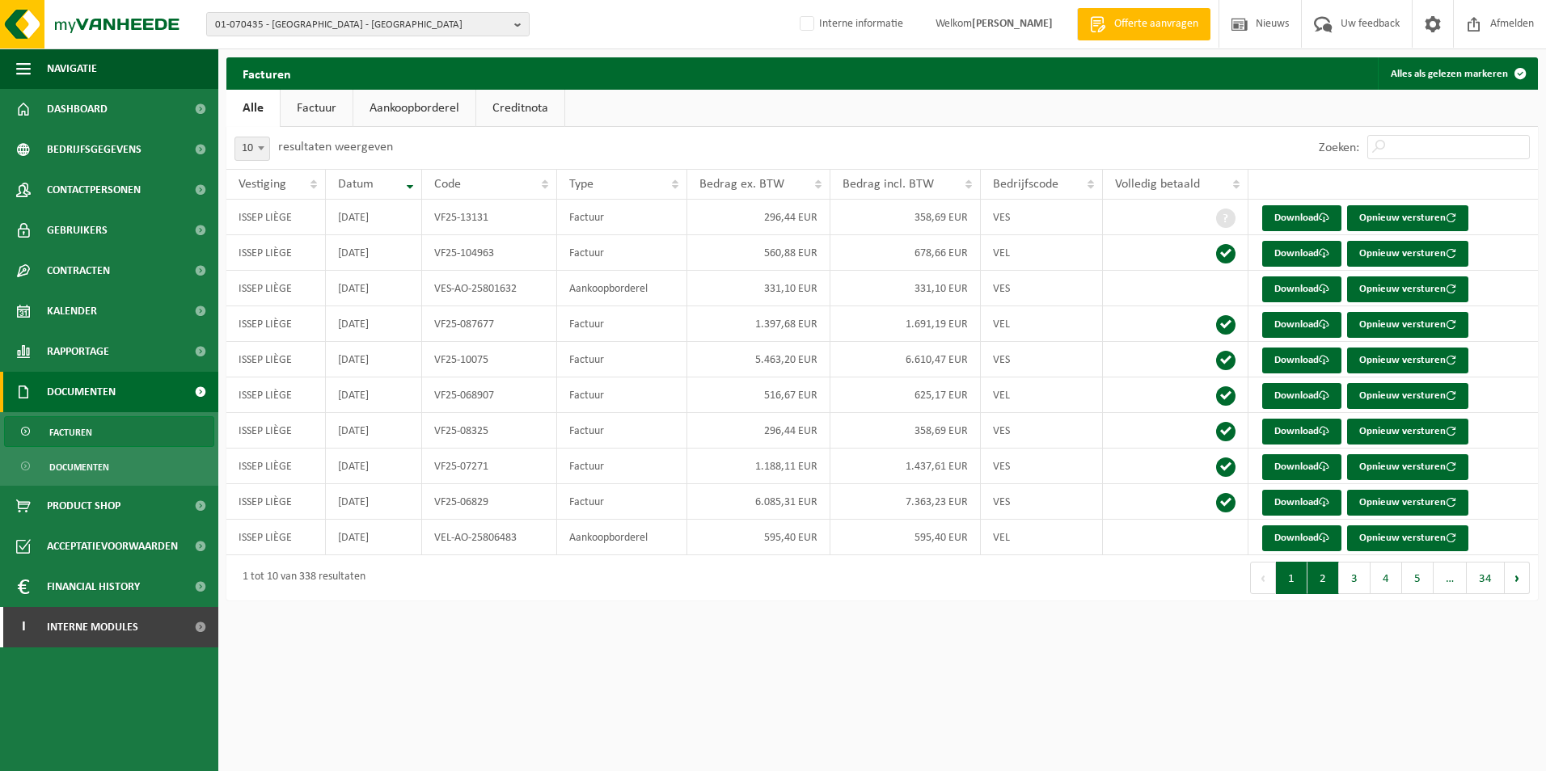
click at [1323, 578] on button "2" at bounding box center [1323, 578] width 32 height 32
click at [1369, 577] on button "3" at bounding box center [1355, 578] width 32 height 32
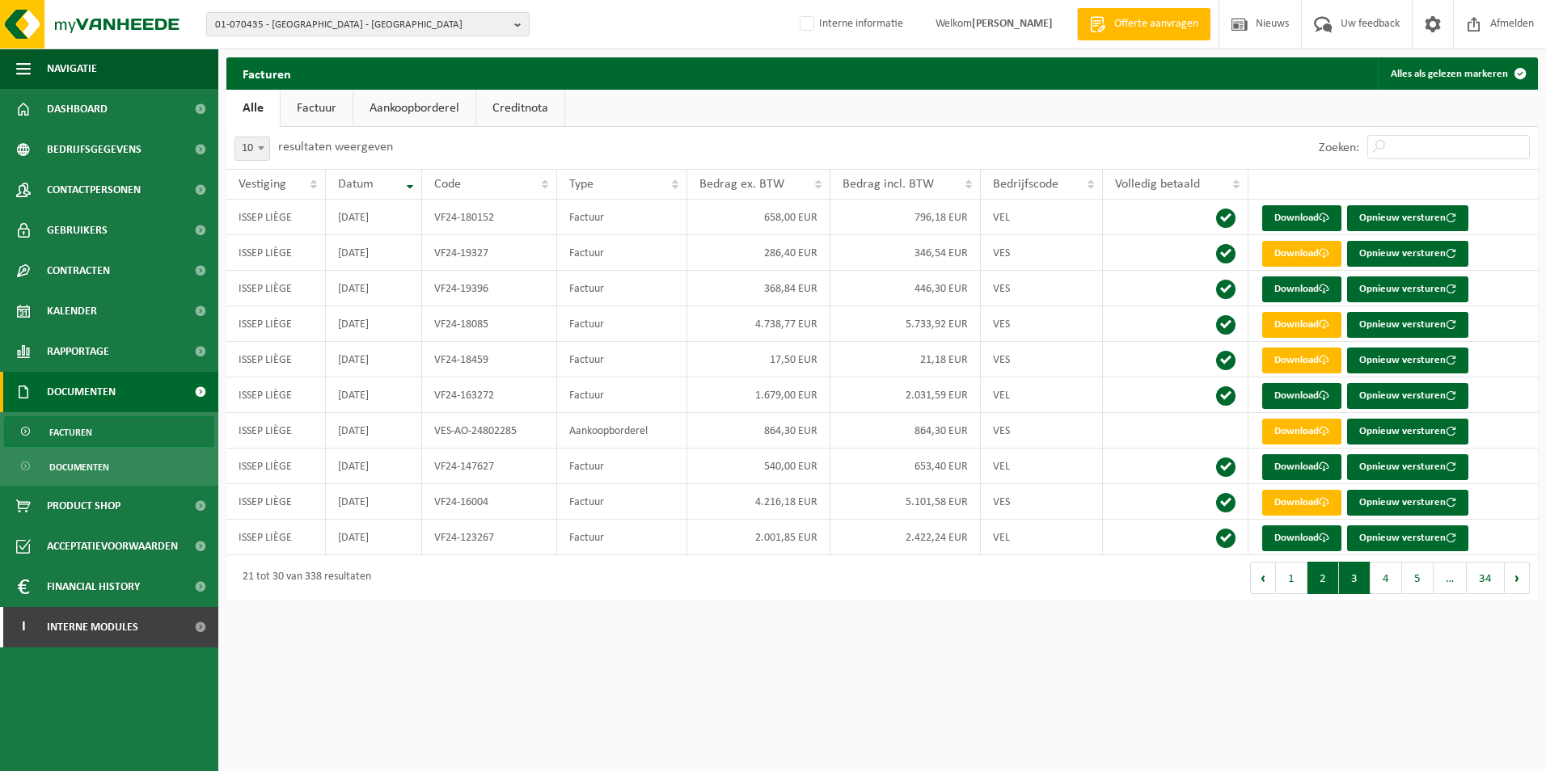
click at [1337, 581] on button "2" at bounding box center [1323, 578] width 32 height 32
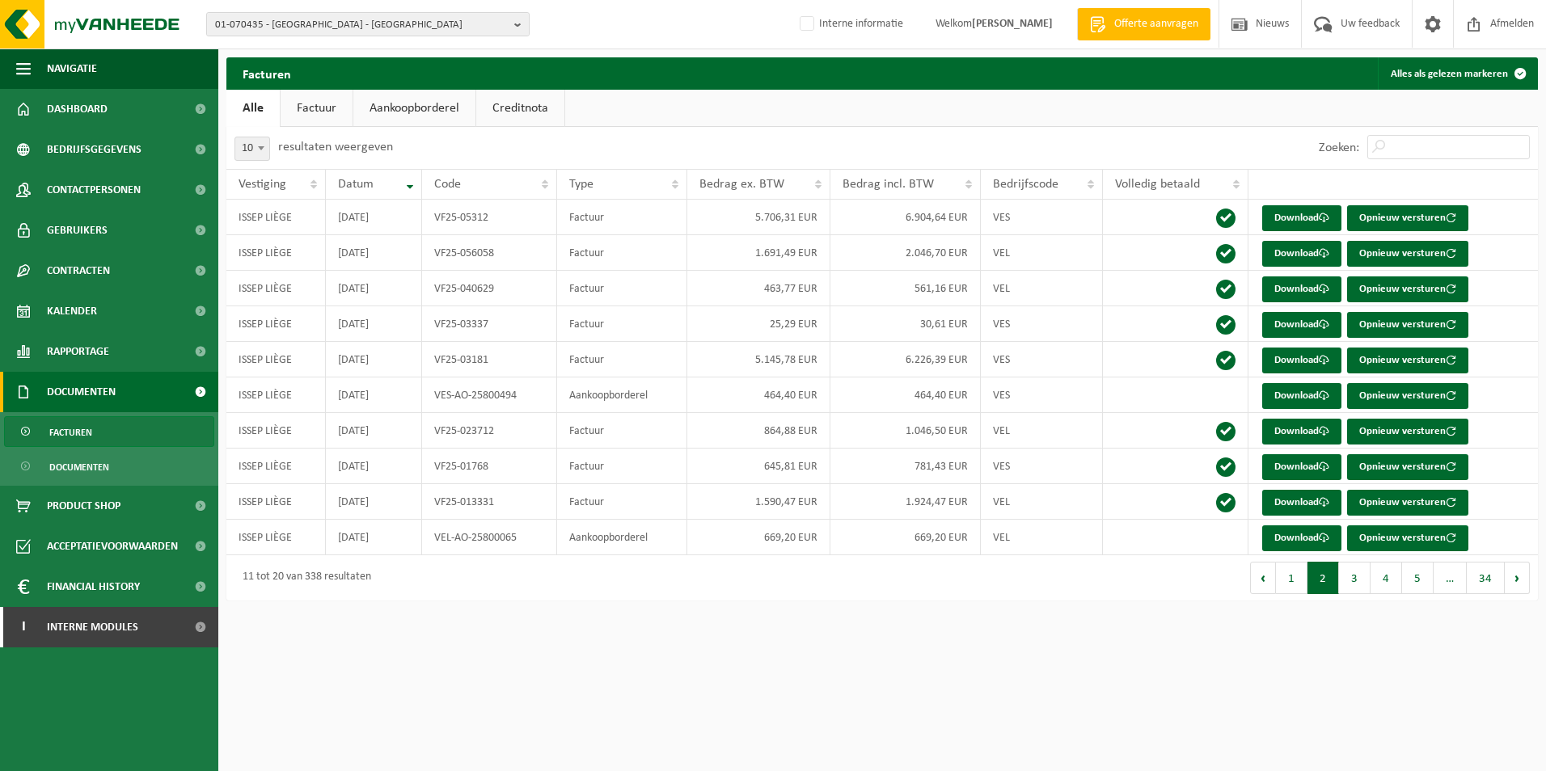
click at [307, 99] on link "Factuur" at bounding box center [317, 108] width 72 height 37
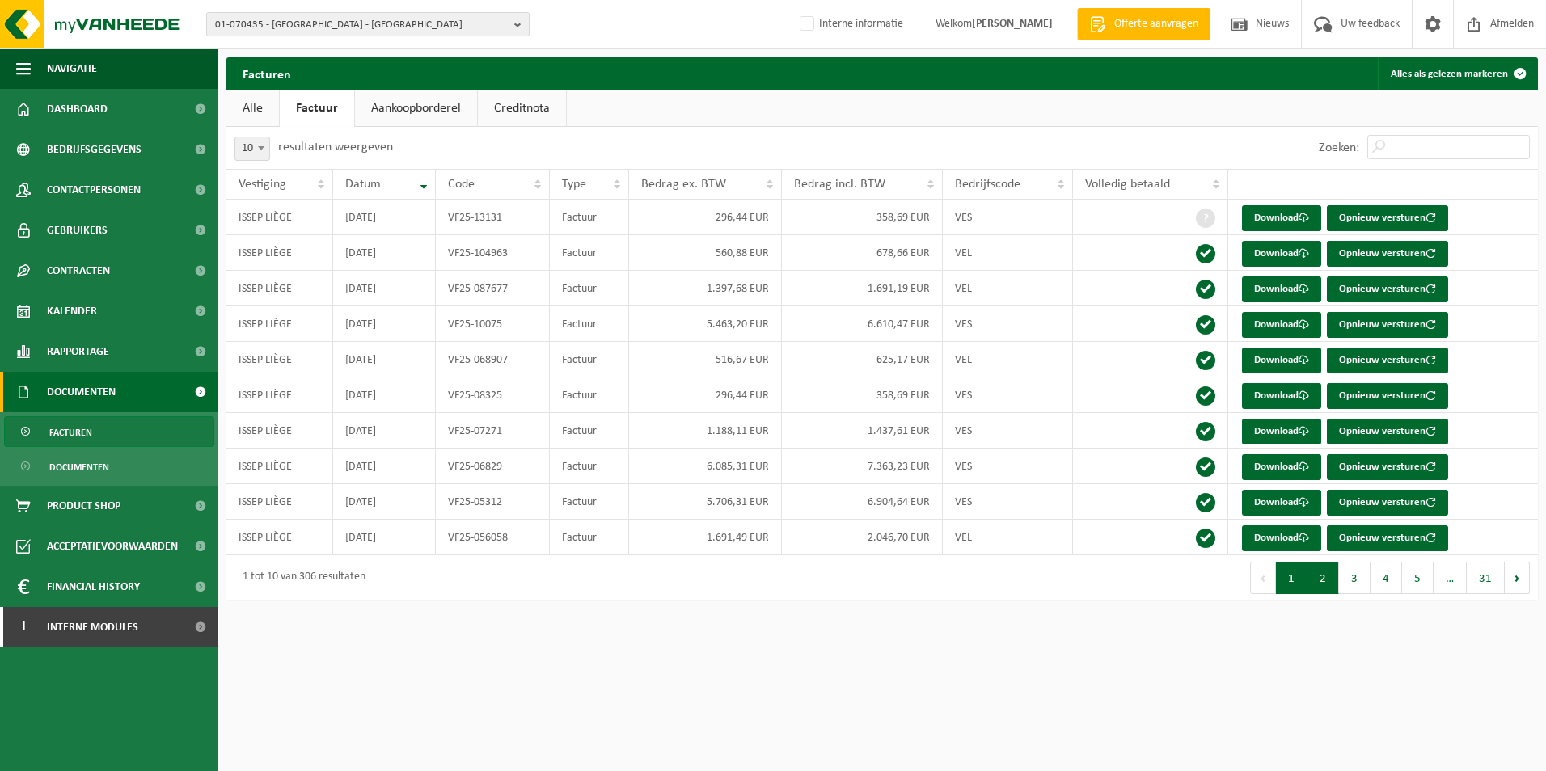
click at [1334, 587] on button "2" at bounding box center [1323, 578] width 32 height 32
click at [1297, 579] on button "1" at bounding box center [1292, 578] width 32 height 32
click at [1335, 589] on button "2" at bounding box center [1323, 578] width 32 height 32
click at [1302, 587] on button "1" at bounding box center [1292, 578] width 32 height 32
click at [880, 115] on ul "Alle Factuur Aankoopborderel Creditnota" at bounding box center [881, 108] width 1311 height 37
